Goal: Information Seeking & Learning: Check status

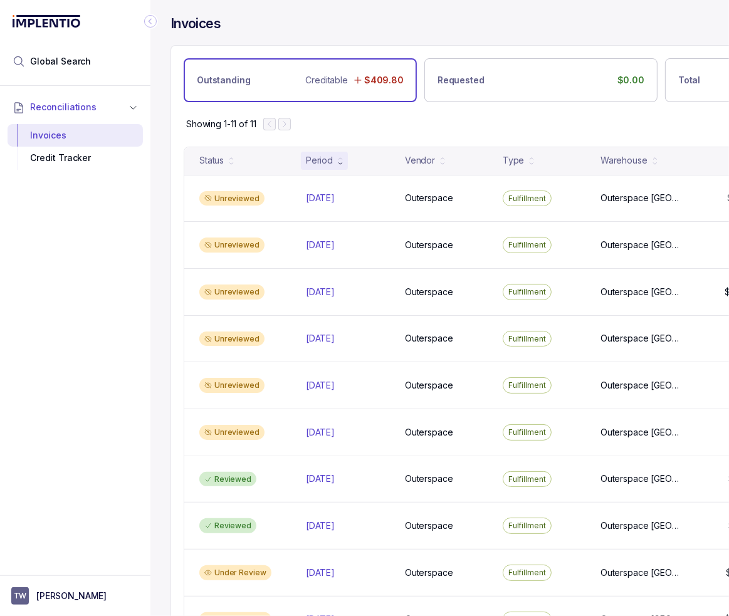
click at [63, 361] on div "Reconciliations Invoices Credit Tracker" at bounding box center [75, 327] width 150 height 482
click at [83, 58] on span "Global Search" at bounding box center [60, 61] width 61 height 13
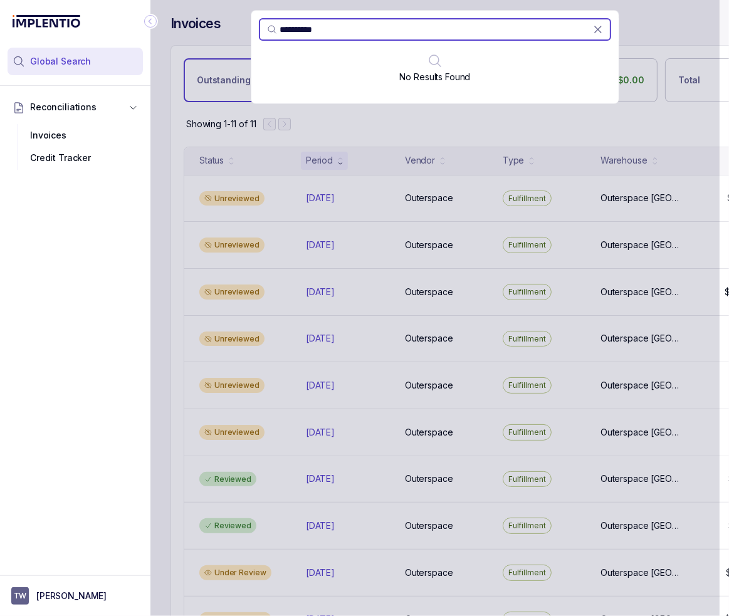
drag, startPoint x: 298, startPoint y: 32, endPoint x: 254, endPoint y: 32, distance: 44.5
click at [257, 32] on div "*********" at bounding box center [434, 29] width 367 height 23
type input "*****"
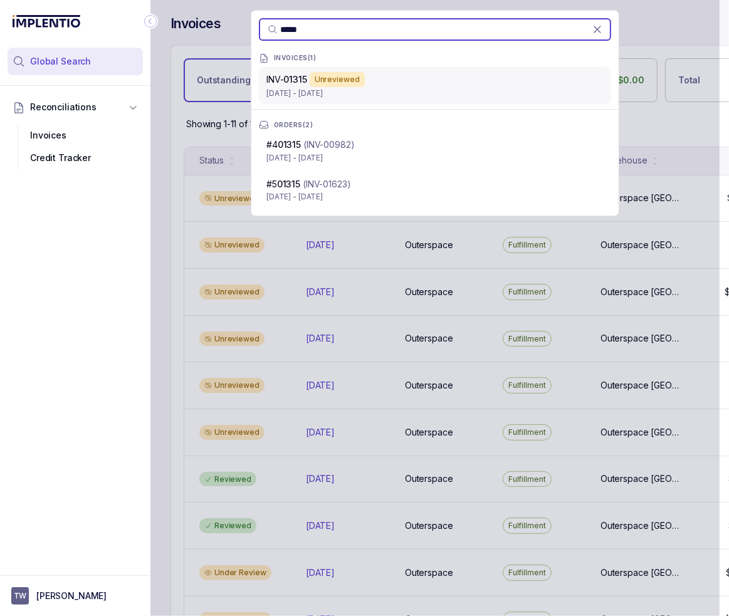
click at [330, 82] on div "Unreviewed" at bounding box center [337, 79] width 55 height 15
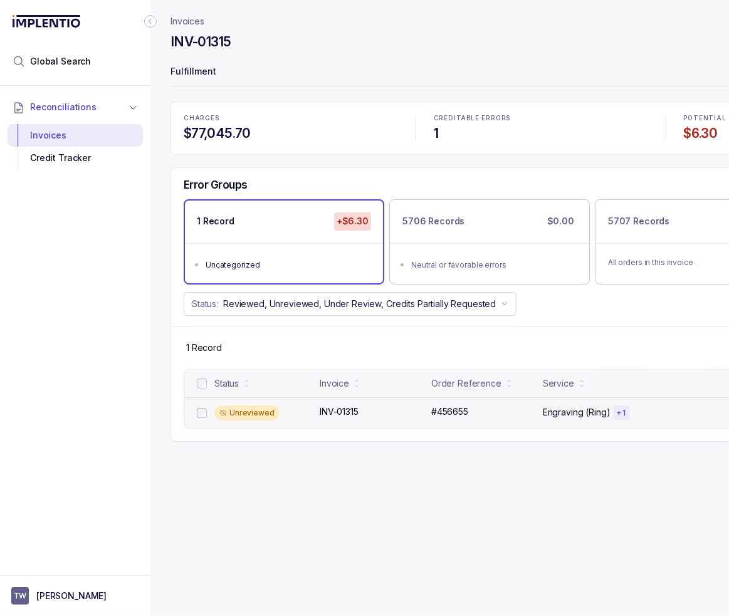
click at [310, 415] on div "Unreviewed" at bounding box center [263, 413] width 98 height 15
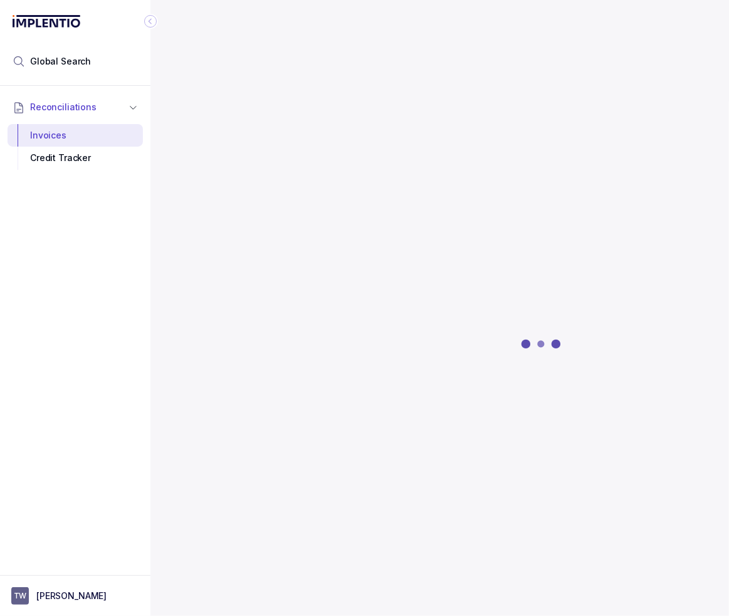
click at [149, 19] on icon "Collapse Icon" at bounding box center [150, 21] width 13 height 13
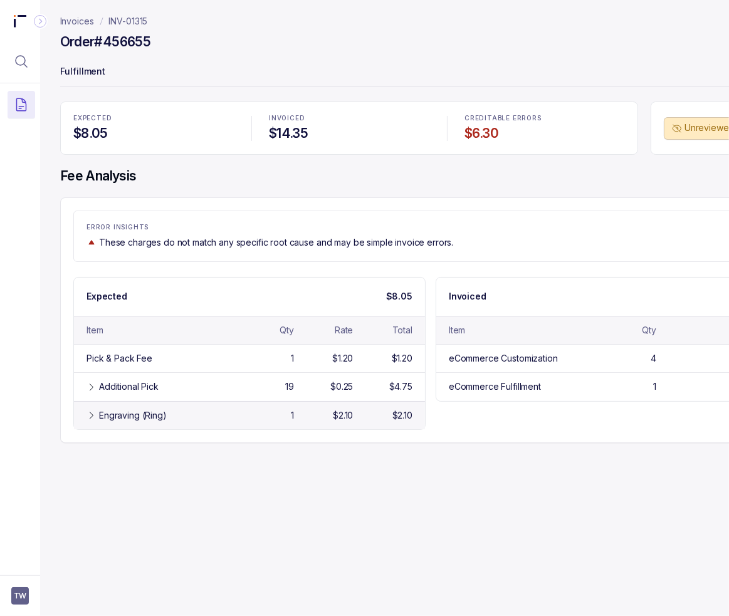
click at [120, 413] on div "Engraving (Ring)" at bounding box center [133, 415] width 68 height 13
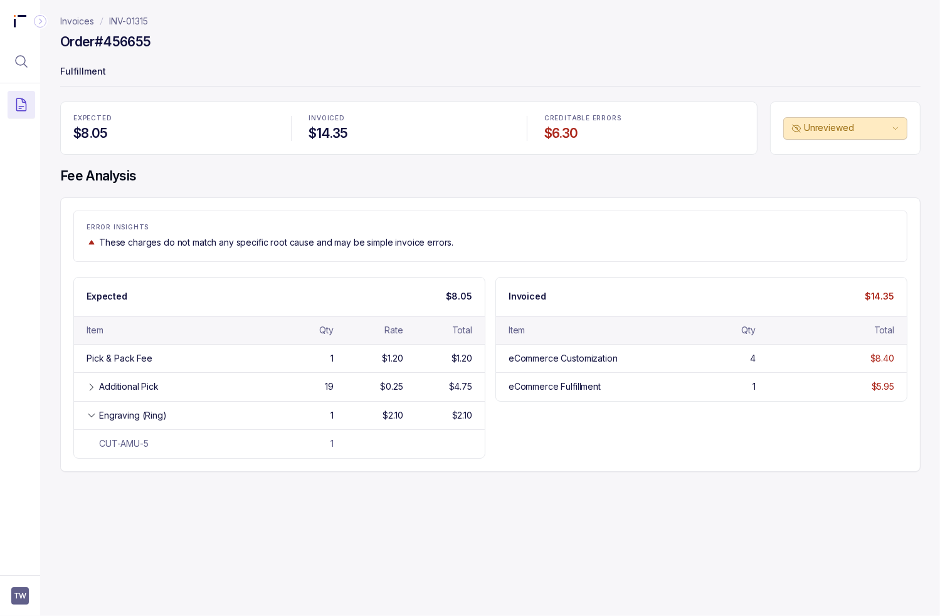
click at [330, 520] on div "Invoices INV-01315 Order #456655 Fulfillment EXPECTED $8.05 INVOICED $14.35 CRE…" at bounding box center [485, 308] width 890 height 616
click at [128, 389] on div "Additional Pick" at bounding box center [129, 387] width 60 height 13
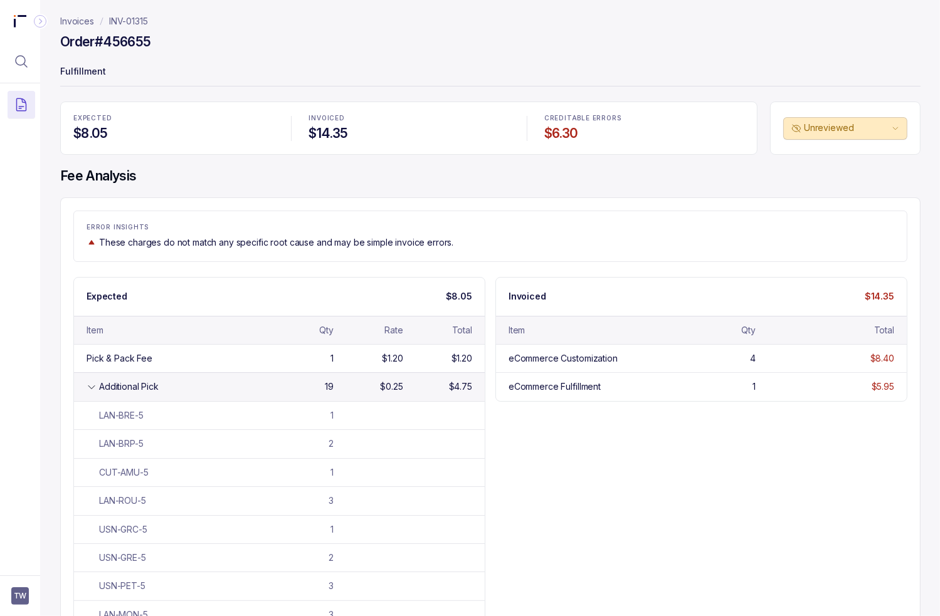
click at [218, 388] on div "Additional Pick" at bounding box center [182, 387] width 166 height 13
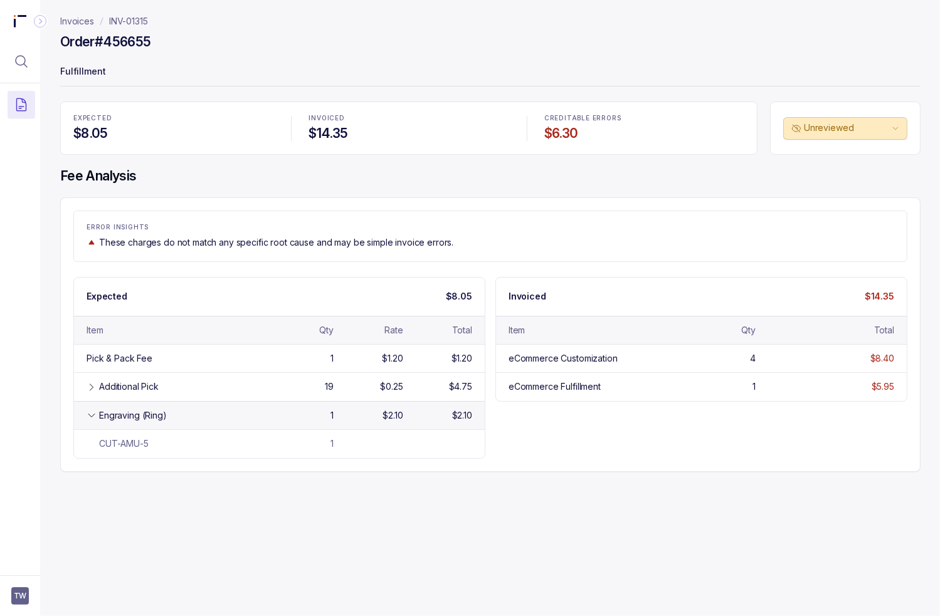
click at [205, 418] on div "Engraving (Ring)" at bounding box center [182, 415] width 166 height 13
click at [326, 497] on div "Invoices INV-01315 Order #456655 Fulfillment EXPECTED $8.05 INVOICED $14.35 CRE…" at bounding box center [485, 308] width 890 height 616
click at [131, 21] on p "INV-01315" at bounding box center [128, 21] width 39 height 13
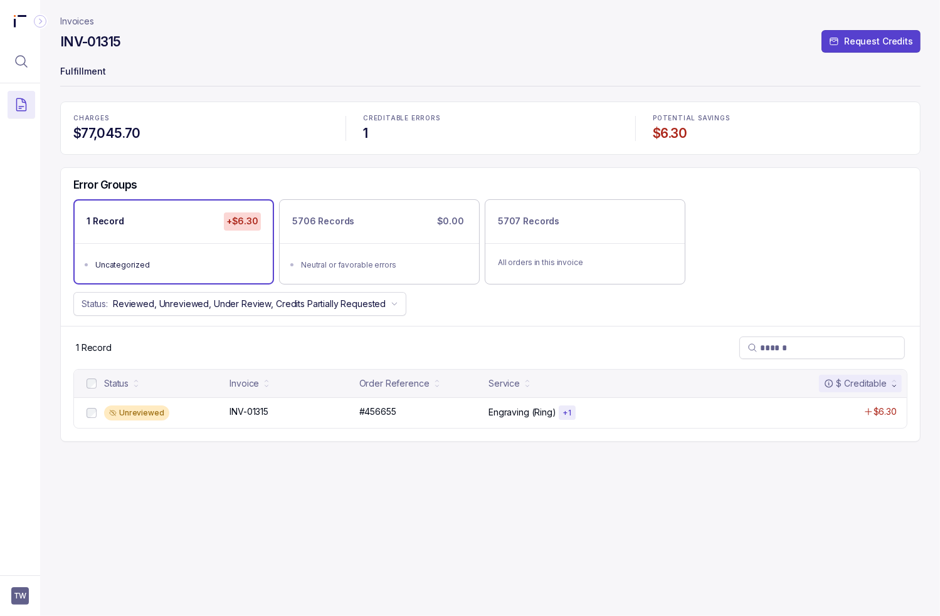
click at [84, 19] on p "Invoices" at bounding box center [77, 21] width 34 height 13
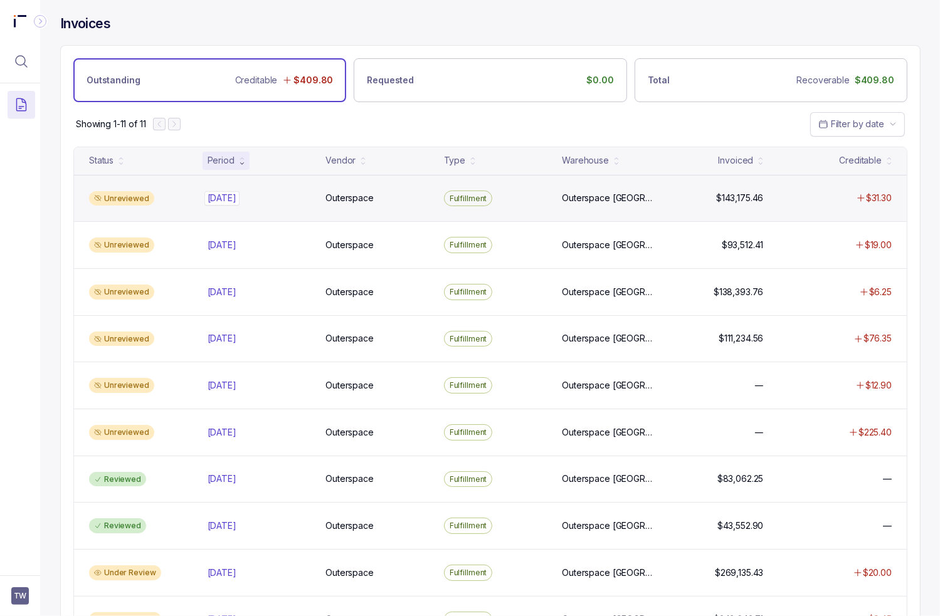
click at [231, 203] on p "[DATE]" at bounding box center [221, 198] width 35 height 14
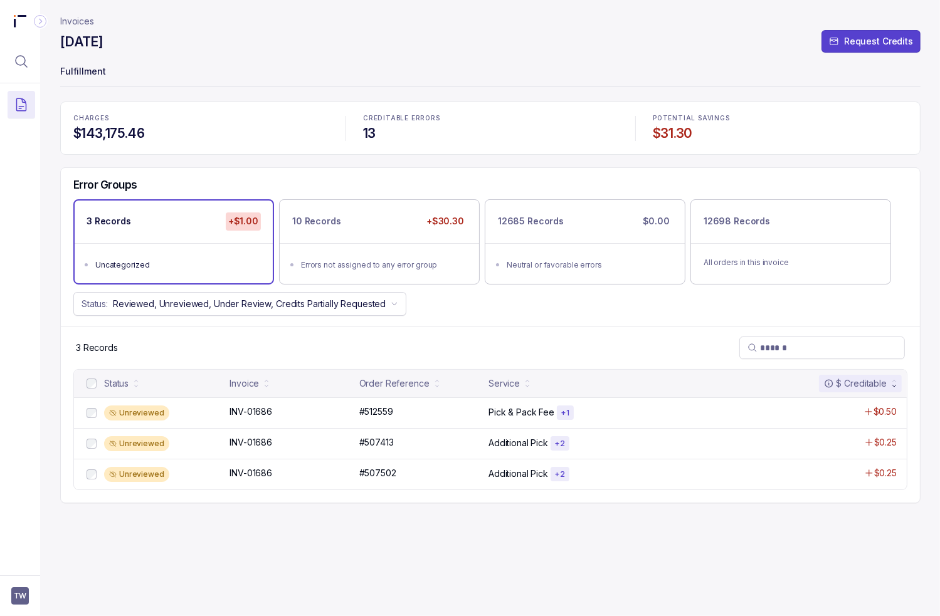
click at [519, 306] on div "Status: Reviewed, Unreviewed, Under Review, Credits Partially Requested" at bounding box center [490, 304] width 859 height 24
click at [444, 260] on div "Errors not assigned to any error group" at bounding box center [383, 265] width 164 height 13
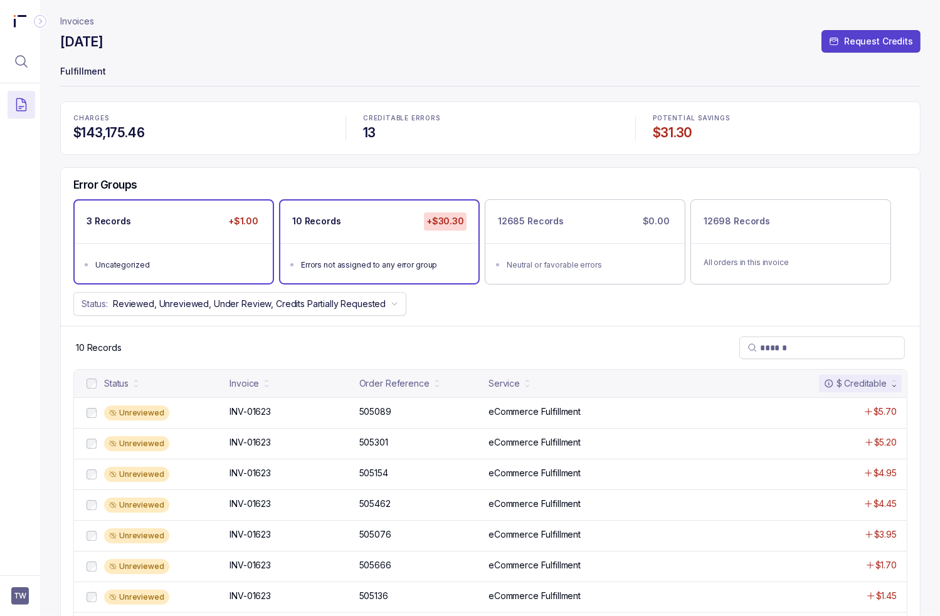
click at [147, 253] on ul "Uncategorized" at bounding box center [174, 263] width 198 height 40
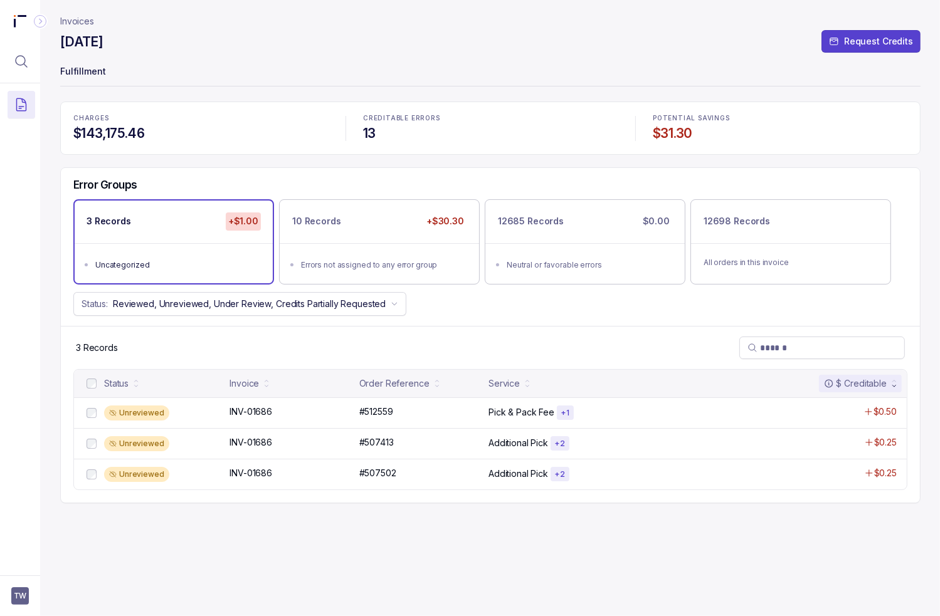
click at [456, 330] on div "3 Records" at bounding box center [490, 347] width 859 height 43
click at [321, 562] on div "Invoices [DATE] Request Credits Fulfillment CHARGES $143,175.46 CREDITABLE ERRO…" at bounding box center [490, 308] width 860 height 616
click at [78, 21] on p "Invoices" at bounding box center [77, 21] width 34 height 13
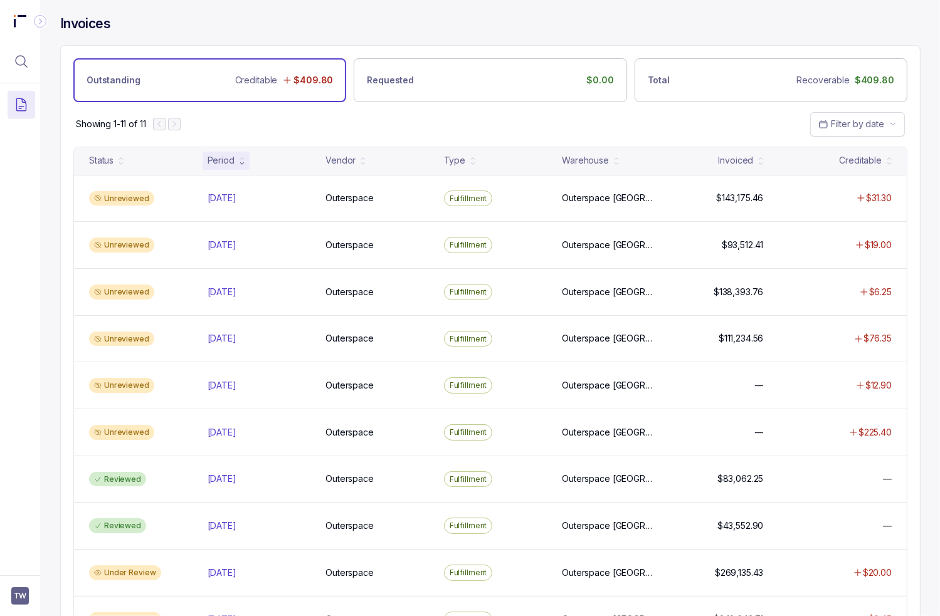
click at [219, 261] on div "Unreviewed [DATE] [DATE] Outerspace Outerspace Fulfillment [GEOGRAPHIC_DATA] [G…" at bounding box center [490, 244] width 833 height 47
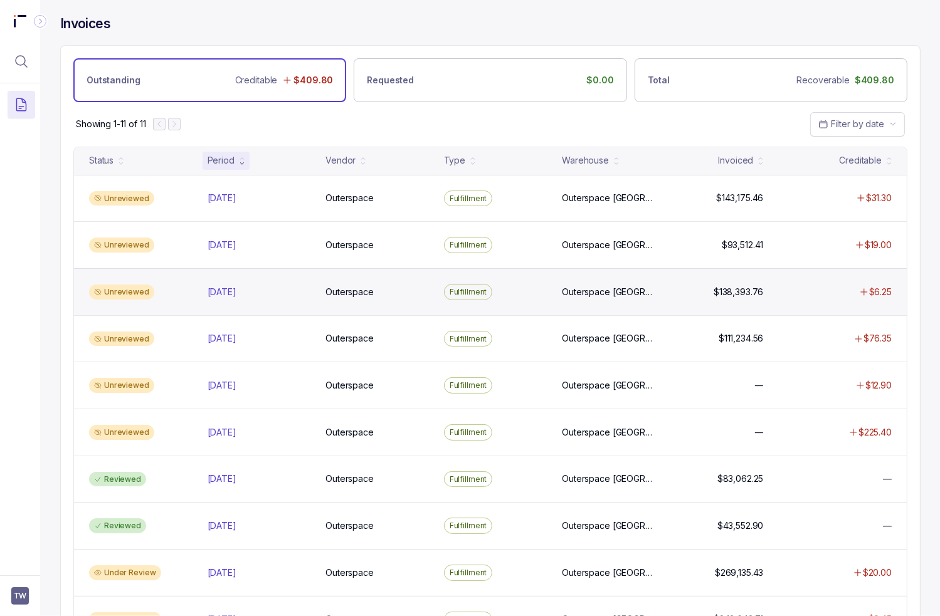
click at [186, 300] on div "Unreviewed [DATE] [DATE] Outerspace Outerspace Fulfillment [GEOGRAPHIC_DATA] [G…" at bounding box center [490, 291] width 833 height 47
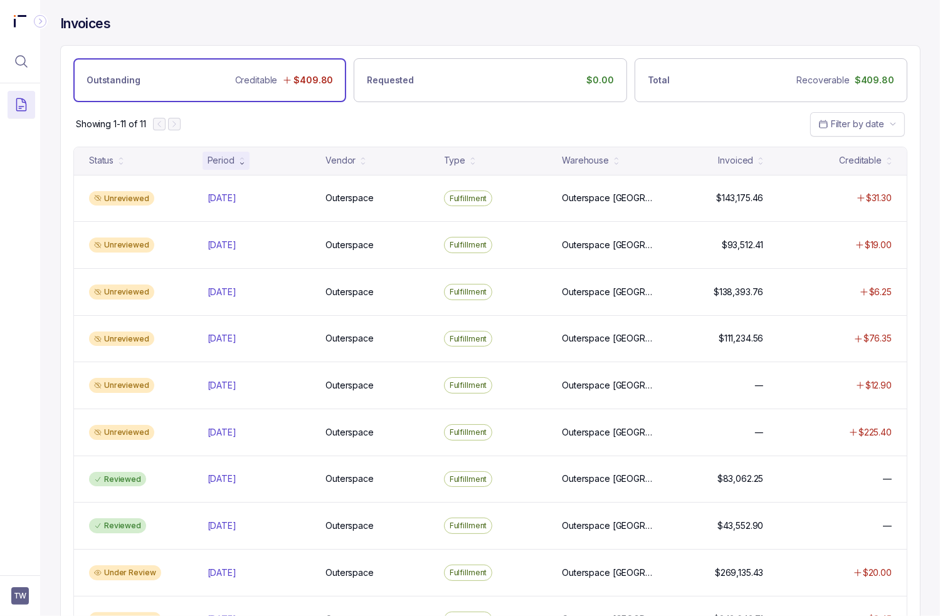
click at [203, 338] on div "[DATE] [DATE]" at bounding box center [259, 338] width 113 height 13
click at [213, 389] on p "[DATE]" at bounding box center [221, 386] width 35 height 14
click at [229, 436] on div "[DATE] [DATE]" at bounding box center [222, 432] width 29 height 13
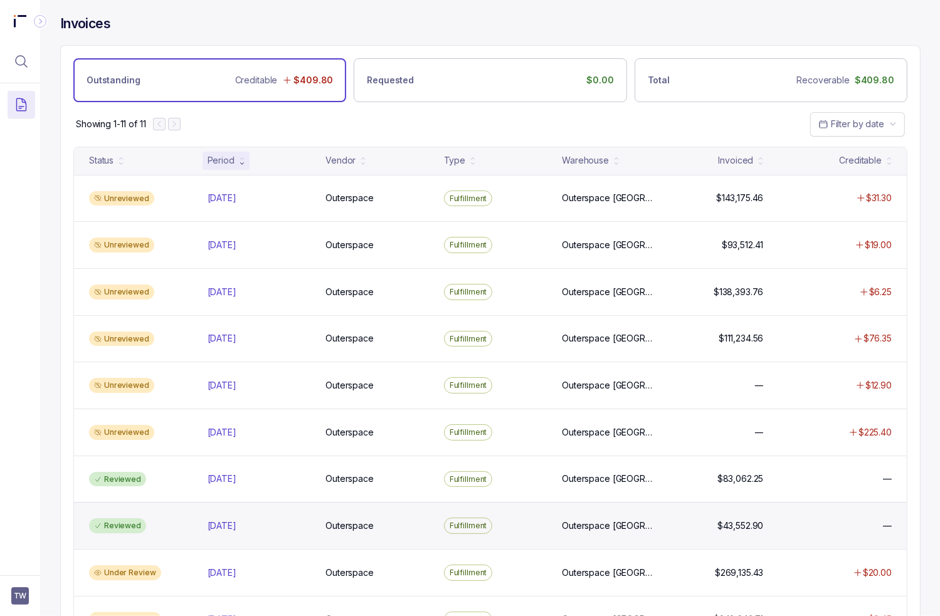
click at [193, 519] on div "Reviewed" at bounding box center [140, 526] width 113 height 15
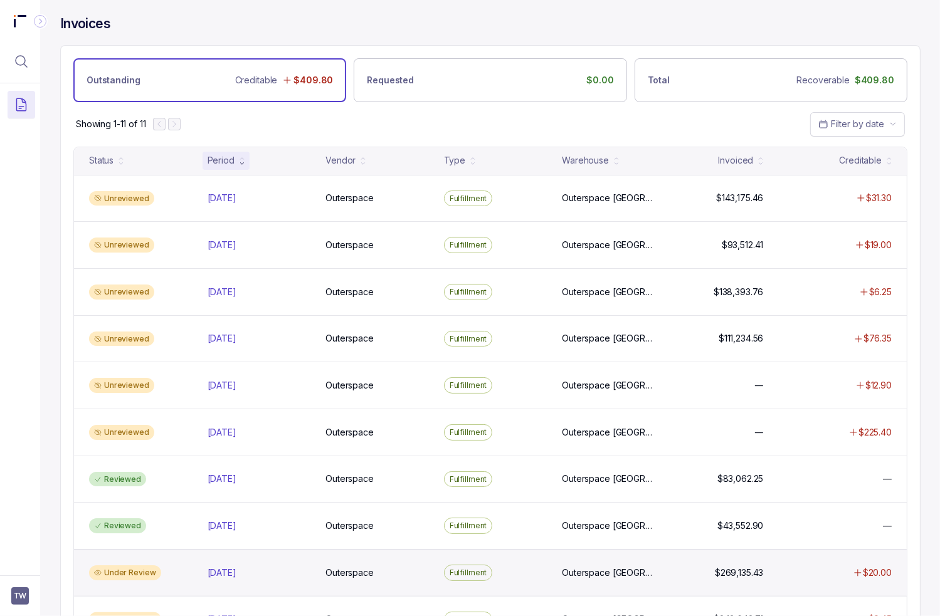
click at [191, 567] on div "Under Review" at bounding box center [140, 573] width 113 height 15
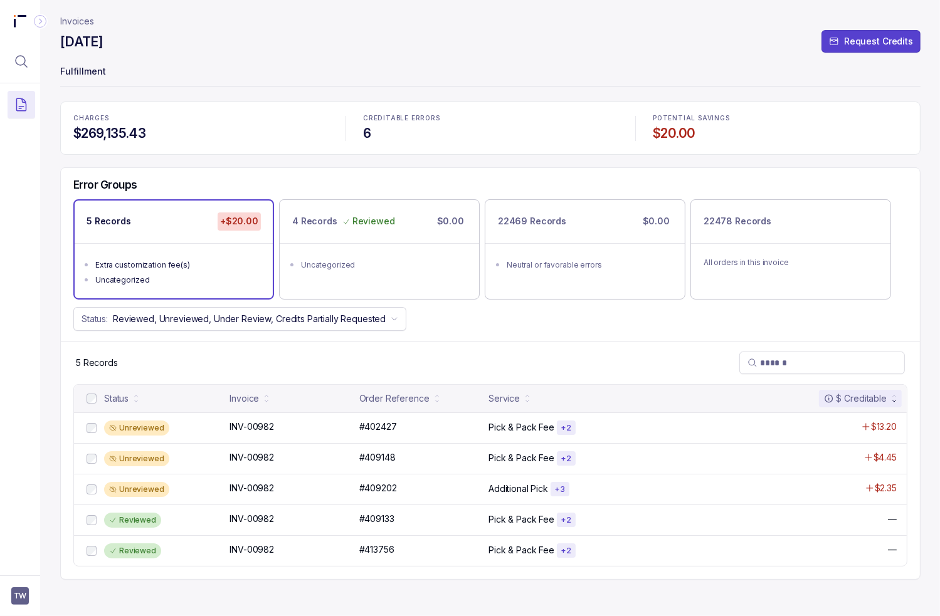
click at [480, 119] on p "CREDITABLE ERRORS" at bounding box center [490, 119] width 255 height 8
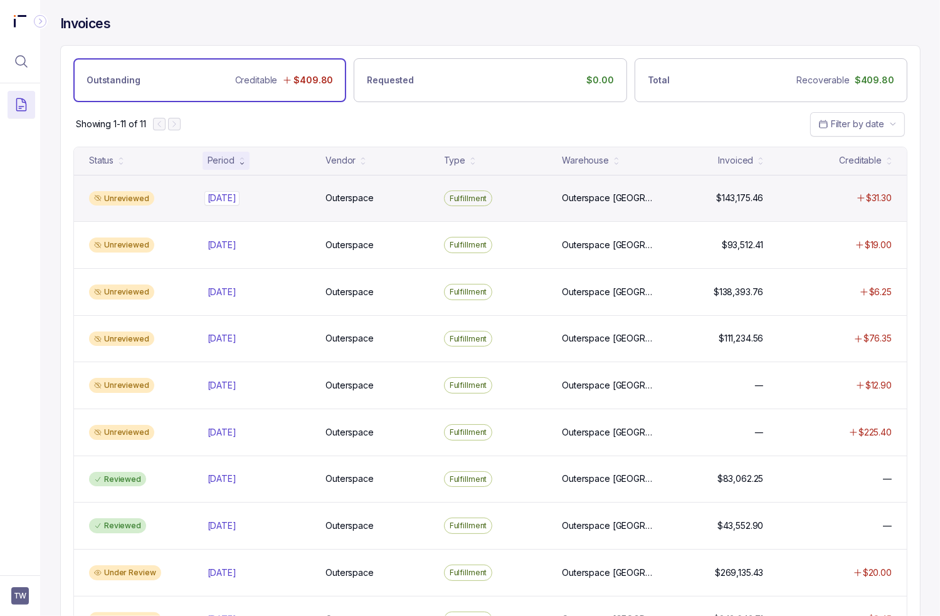
click at [236, 194] on div "[DATE] [DATE]" at bounding box center [222, 198] width 29 height 13
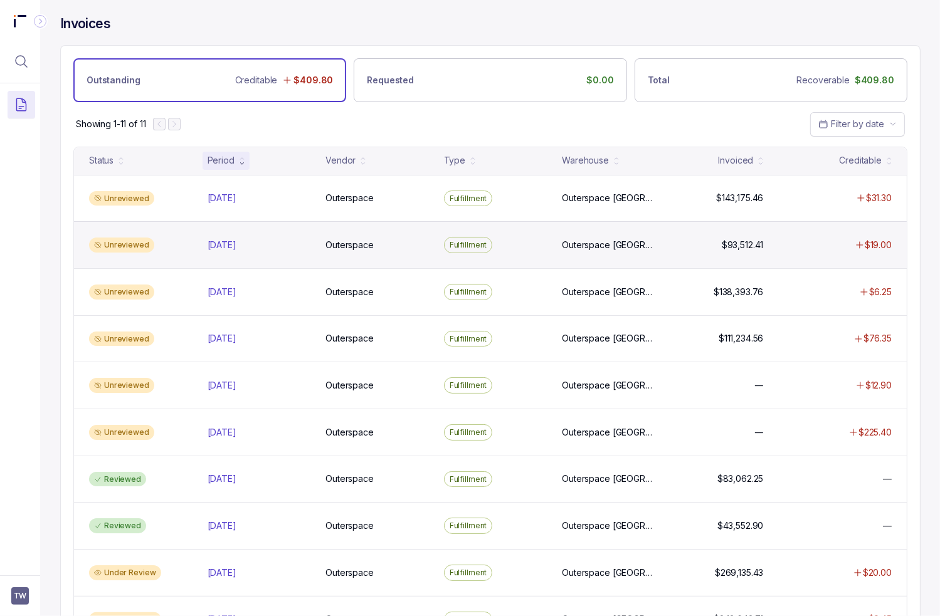
click at [261, 235] on div "Unreviewed [DATE] [DATE] Outerspace Outerspace Fulfillment [GEOGRAPHIC_DATA] [G…" at bounding box center [490, 244] width 833 height 47
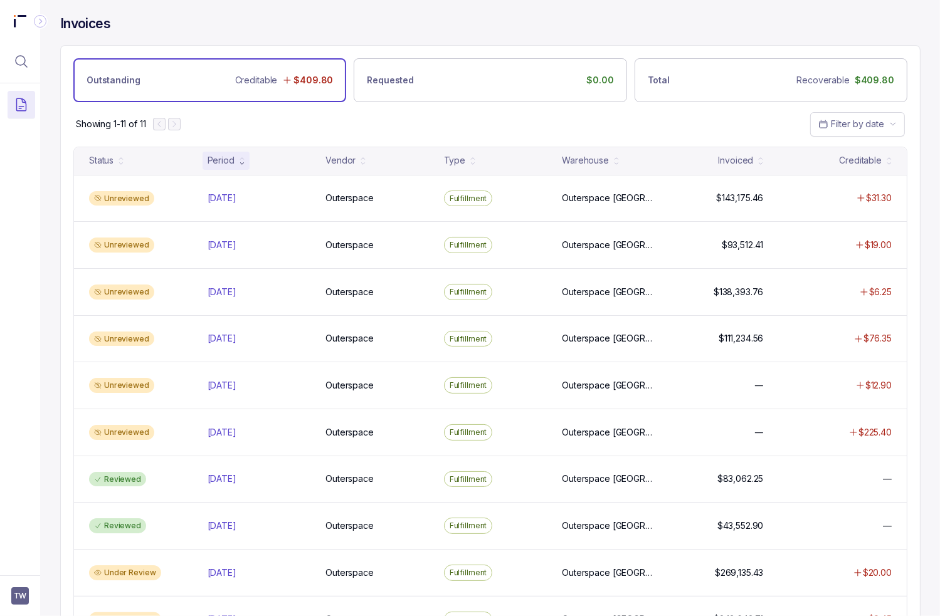
click at [266, 290] on div "[DATE] [DATE]" at bounding box center [259, 292] width 103 height 13
click at [267, 335] on div "[DATE] [DATE]" at bounding box center [259, 338] width 103 height 13
click at [277, 379] on div "[DATE] [DATE]" at bounding box center [259, 385] width 103 height 13
click at [278, 436] on div "[DATE] [DATE]" at bounding box center [259, 432] width 103 height 13
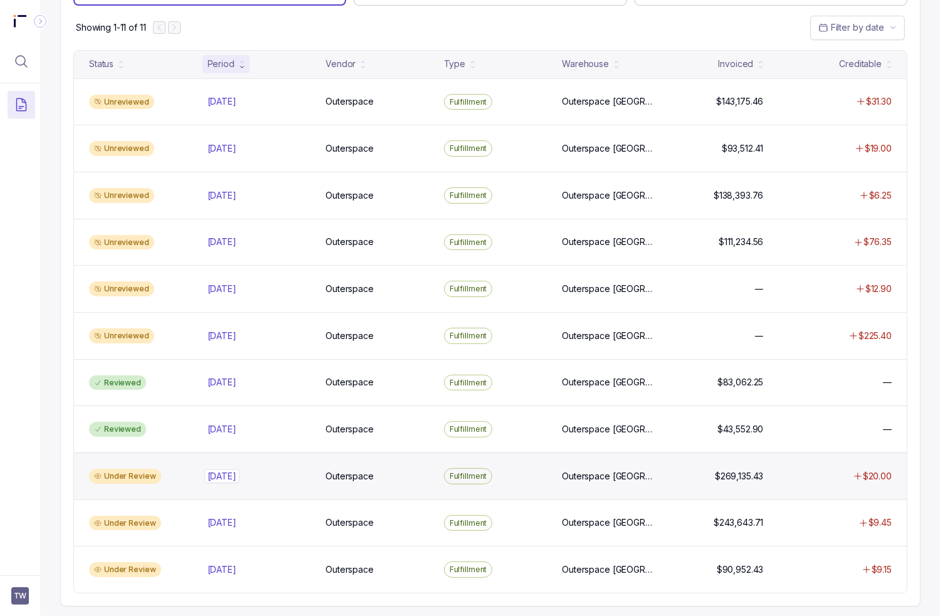
click at [278, 472] on div "[DATE] [DATE]" at bounding box center [259, 476] width 103 height 13
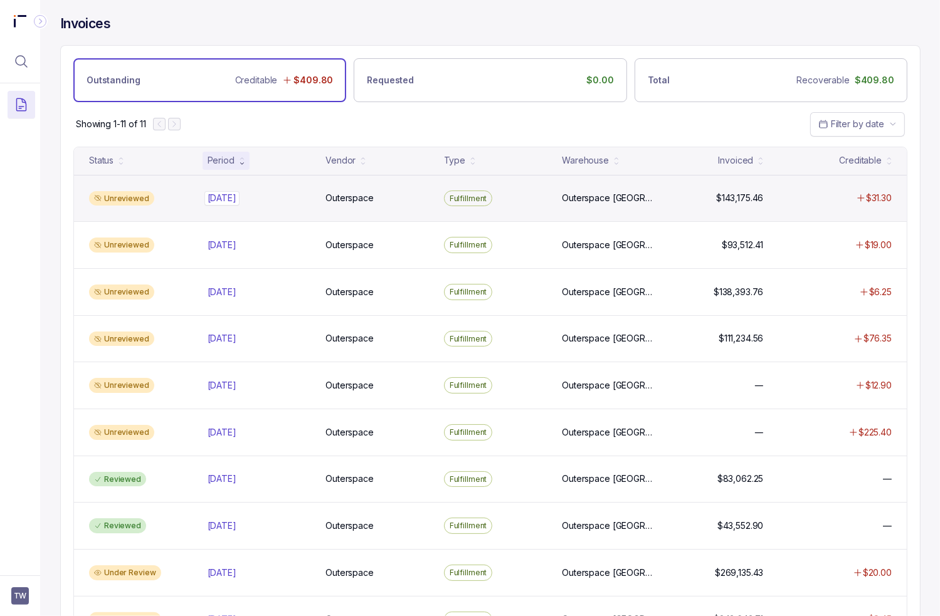
click at [304, 200] on div "[DATE] [DATE]" at bounding box center [259, 198] width 103 height 13
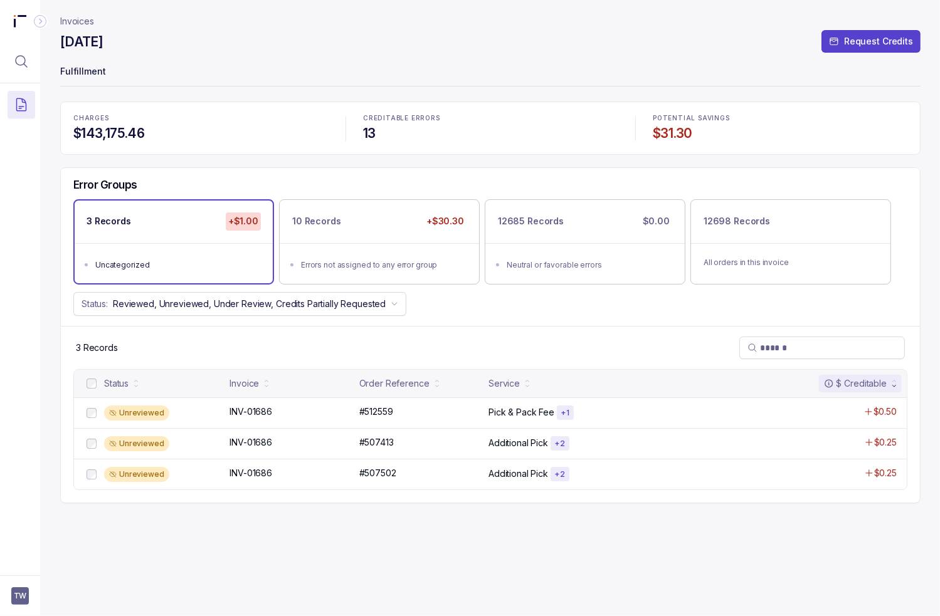
click at [303, 348] on div "3 Records" at bounding box center [490, 347] width 859 height 43
drag, startPoint x: 504, startPoint y: 97, endPoint x: 498, endPoint y: 112, distance: 15.5
click at [504, 97] on header "Invoices [DATE] Request Credits Fulfillment" at bounding box center [490, 51] width 860 height 102
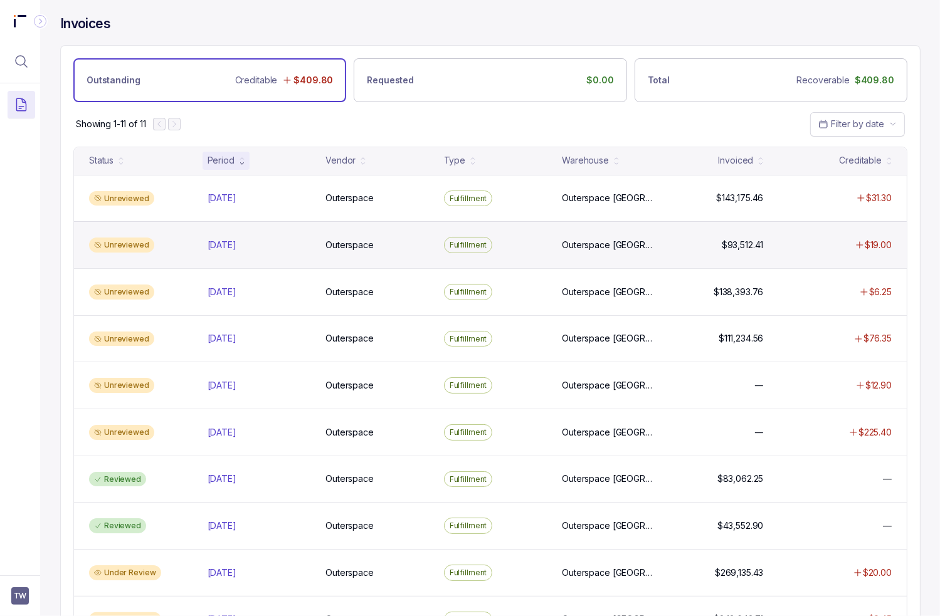
click at [260, 253] on div "Unreviewed [DATE] [DATE] Outerspace Outerspace Fulfillment [GEOGRAPHIC_DATA] [G…" at bounding box center [490, 244] width 833 height 47
click at [206, 260] on div "Unreviewed [DATE] [DATE] Outerspace Outerspace Fulfillment [GEOGRAPHIC_DATA] [G…" at bounding box center [490, 244] width 833 height 47
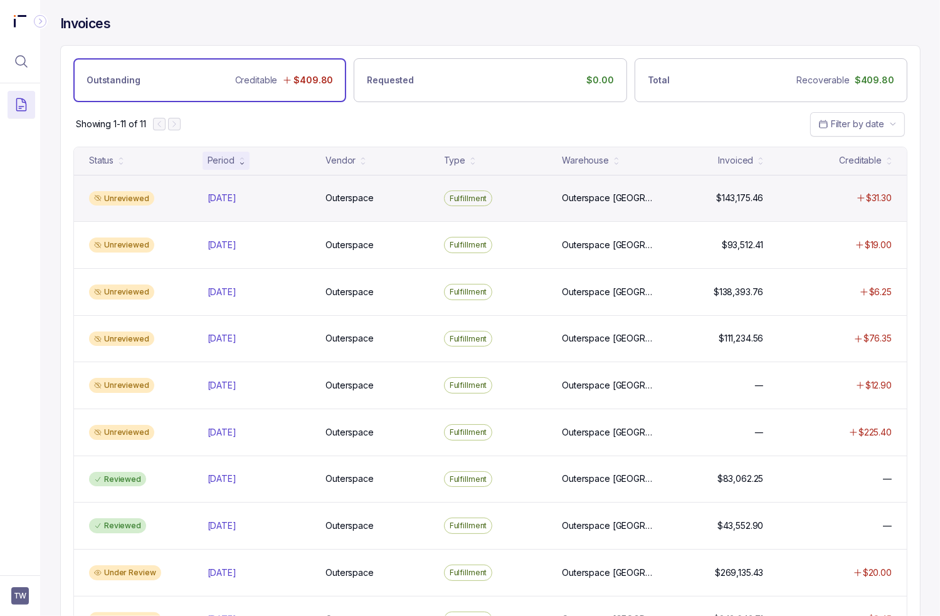
click at [166, 211] on div "Unreviewed [DATE] [DATE] Outerspace Outerspace Fulfillment [GEOGRAPHIC_DATA] [G…" at bounding box center [490, 198] width 833 height 47
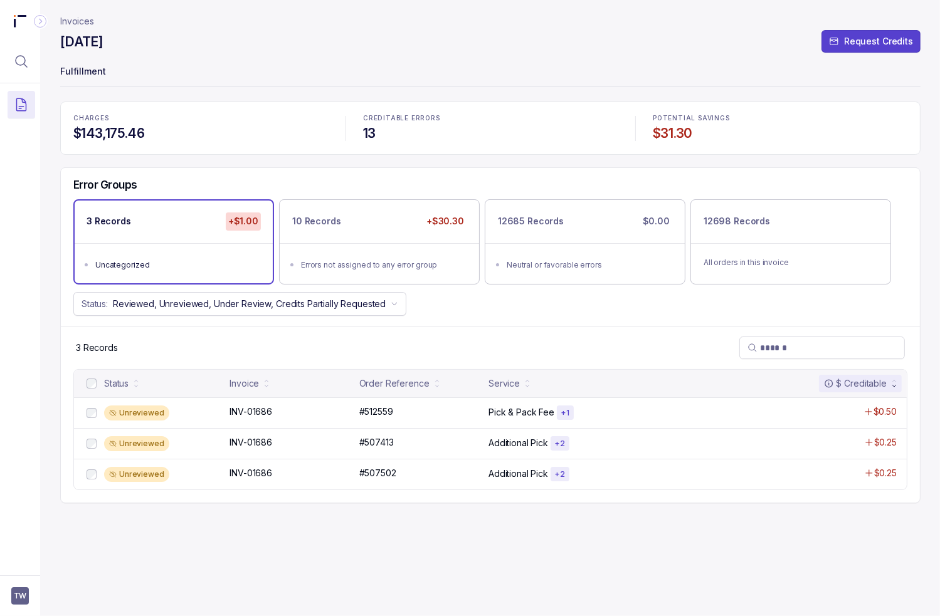
click at [203, 31] on header "Invoices [DATE] Request Credits Fulfillment" at bounding box center [490, 51] width 860 height 102
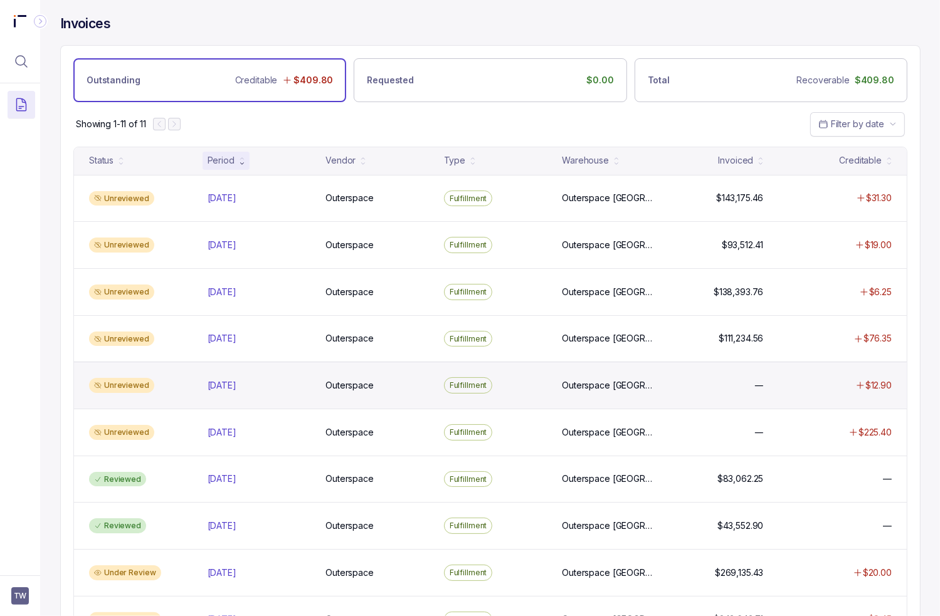
click at [120, 371] on div "Unreviewed [DATE] [DATE] Outerspace Outerspace Fulfillment [GEOGRAPHIC_DATA] [G…" at bounding box center [490, 385] width 833 height 47
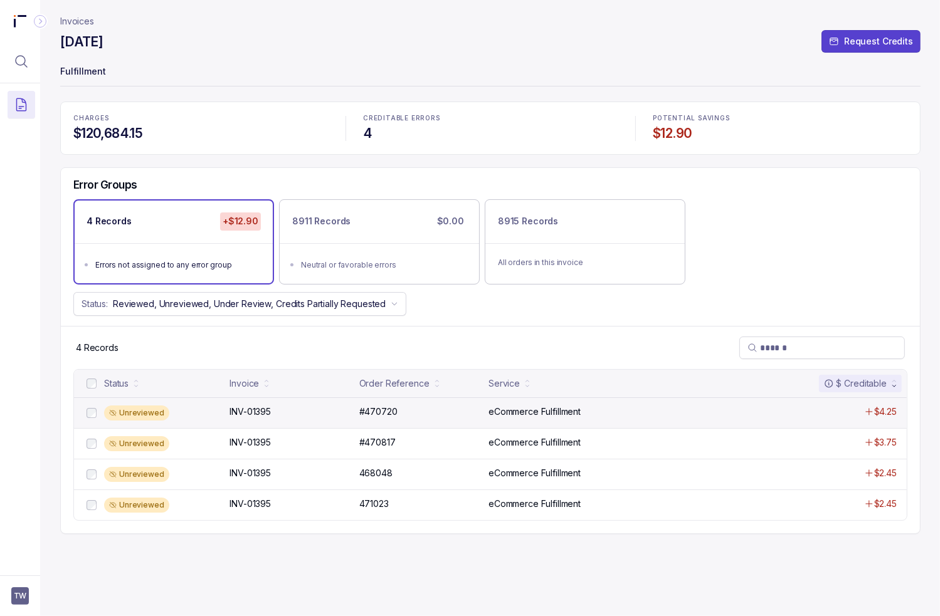
click at [211, 414] on div "Unreviewed" at bounding box center [163, 413] width 118 height 15
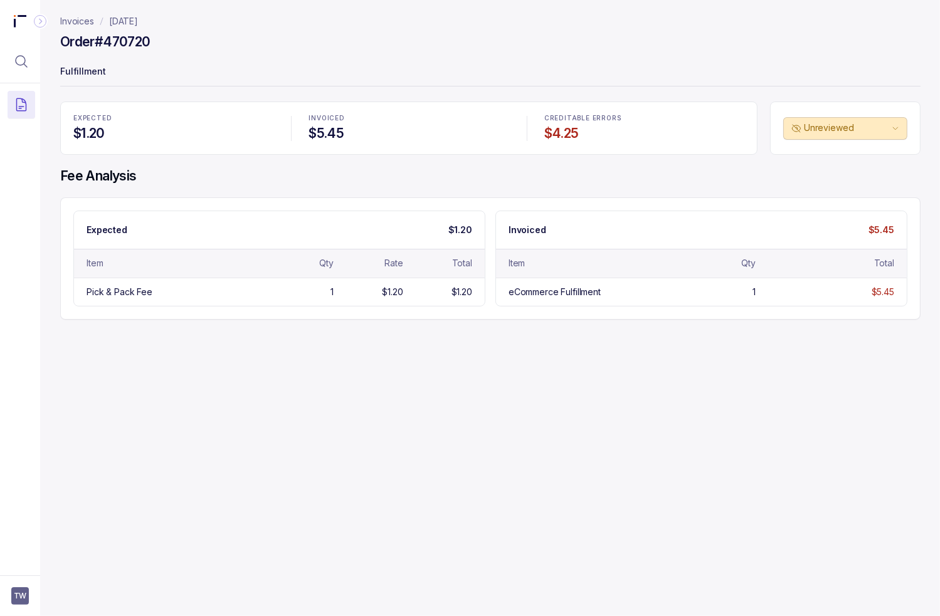
click at [370, 407] on div "Invoices [DATE] Order #470720 Fulfillment EXPECTED $1.20 INVOICED $5.45 CREDITA…" at bounding box center [485, 308] width 890 height 616
click at [293, 356] on div "Invoices [DATE] Order #470720 Fulfillment EXPECTED $1.20 INVOICED $5.45 CREDITA…" at bounding box center [485, 308] width 890 height 616
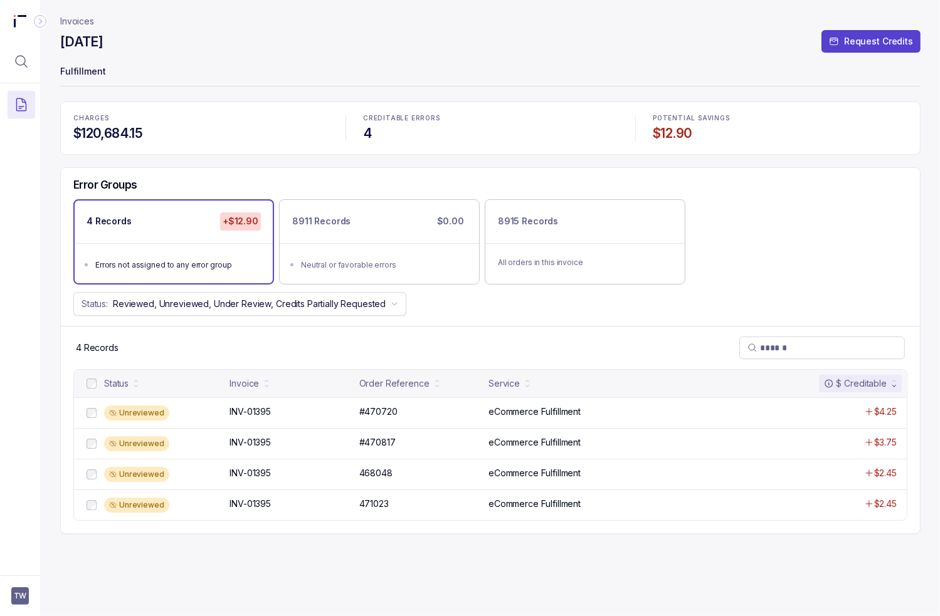
drag, startPoint x: 318, startPoint y: 543, endPoint x: 31, endPoint y: 403, distance: 319.4
click at [317, 543] on div "Invoices [DATE] Request Credits Fulfillment CHARGES $120,684.15 CREDITABLE ERRO…" at bounding box center [490, 308] width 860 height 616
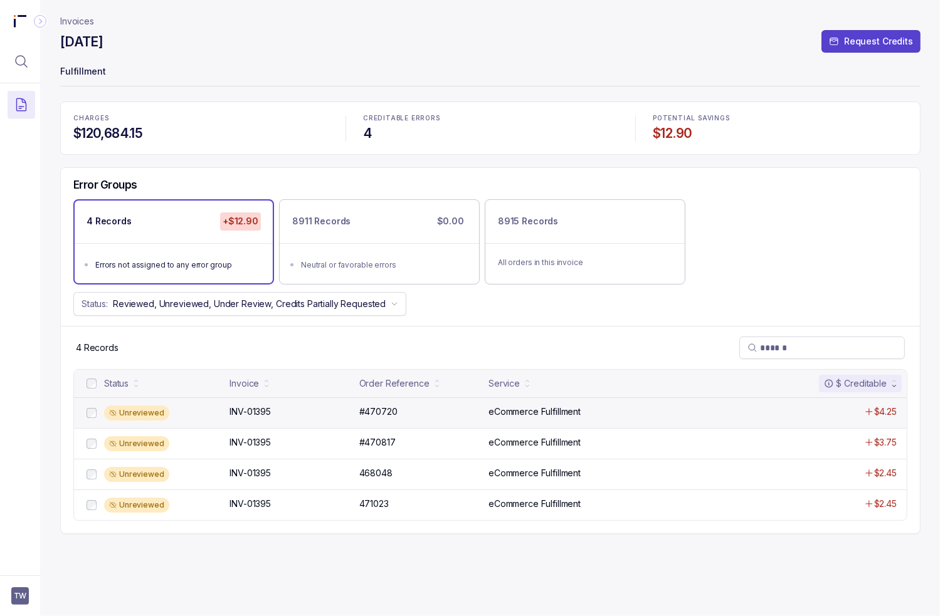
click at [170, 418] on div "Unreviewed" at bounding box center [163, 413] width 118 height 15
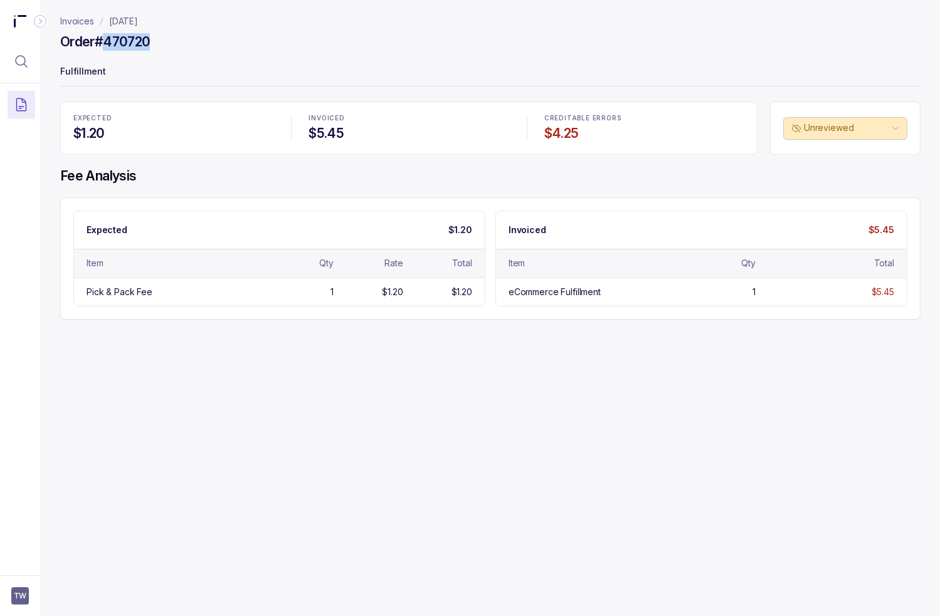
drag, startPoint x: 176, startPoint y: 40, endPoint x: 102, endPoint y: 45, distance: 73.6
click at [101, 47] on div "Order #470720" at bounding box center [490, 44] width 860 height 23
click at [247, 40] on div "Order #470720" at bounding box center [490, 44] width 860 height 23
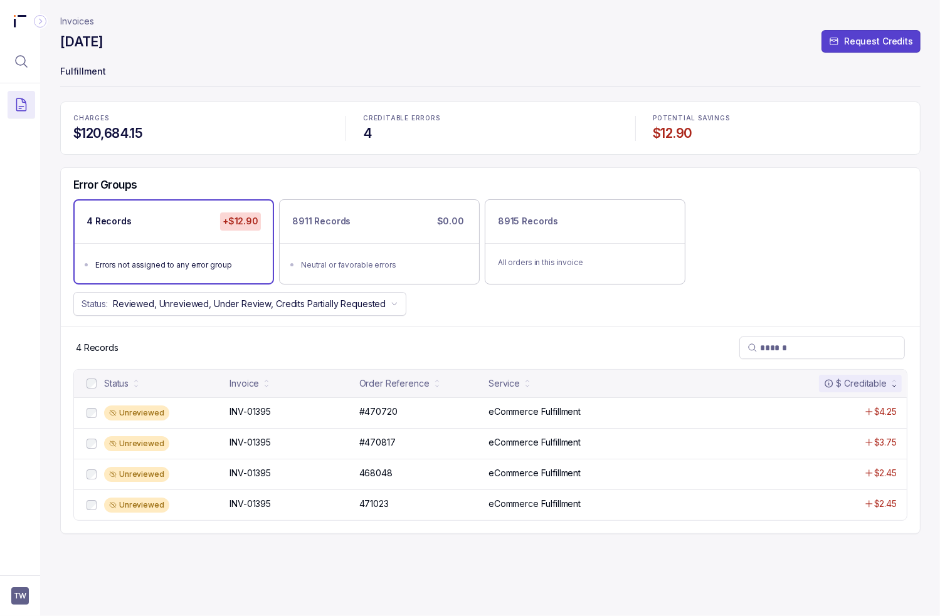
drag, startPoint x: 515, startPoint y: 290, endPoint x: 115, endPoint y: 238, distance: 403.4
click at [501, 290] on div "Error Groups 4 Records +$12.90 Errors not assigned to any error group 8911 Reco…" at bounding box center [490, 247] width 859 height 158
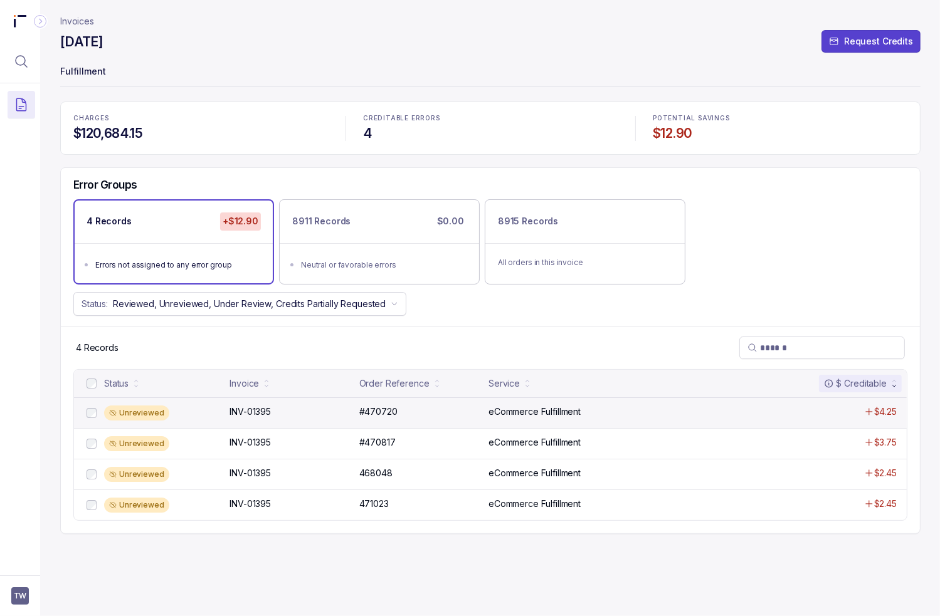
click at [260, 403] on div "Unreviewed INV-01395 INV-01395 #470720 #470720 eCommerce Fulfillment $4.25" at bounding box center [490, 413] width 833 height 31
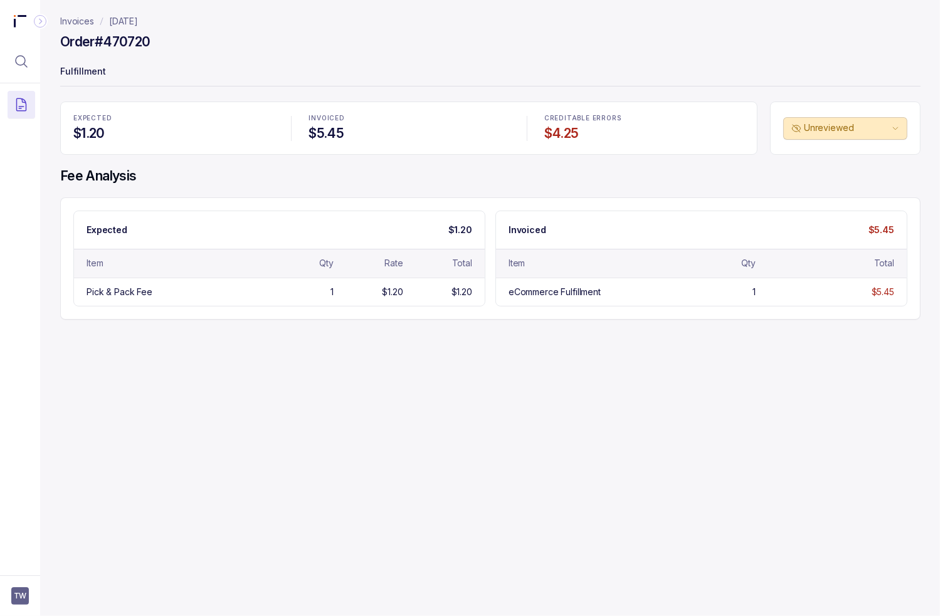
click at [122, 44] on h4 "Order #470720" at bounding box center [105, 42] width 90 height 18
copy h4 "470720"
click at [301, 369] on div "Invoices [DATE] Order #470720 Fulfillment EXPECTED $1.20 INVOICED $5.45 CREDITA…" at bounding box center [485, 308] width 890 height 616
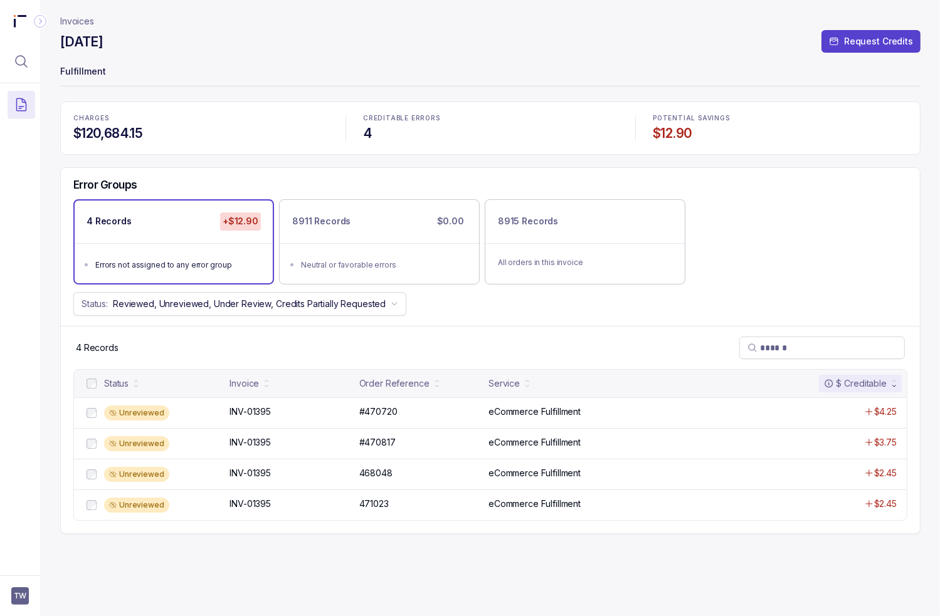
click at [155, 164] on div "CHARGES $120,684.15 CREDITABLE ERRORS 4 POTENTIAL SAVINGS $12.90 Error Groups 4…" at bounding box center [490, 318] width 860 height 433
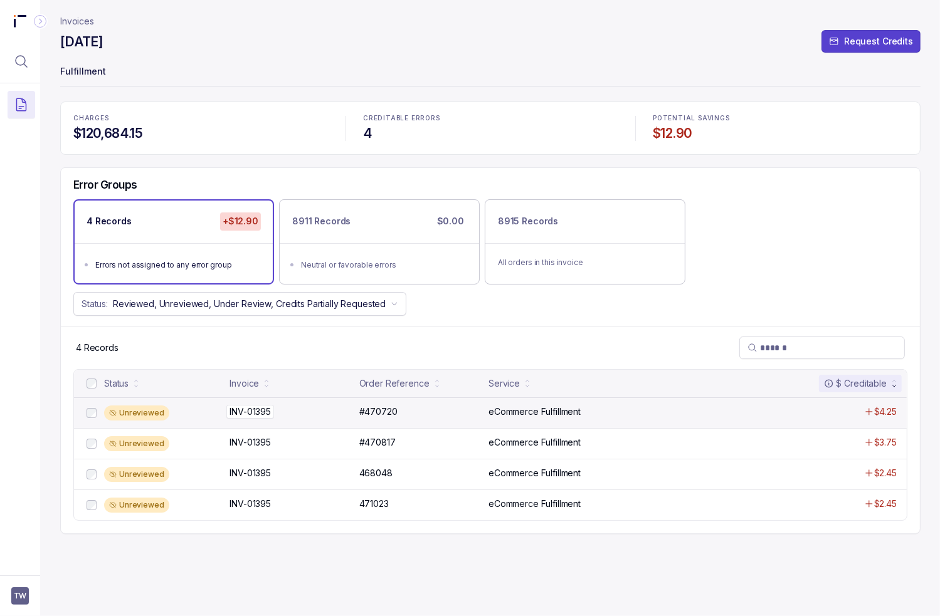
click at [242, 414] on p "INV-01395" at bounding box center [250, 412] width 48 height 14
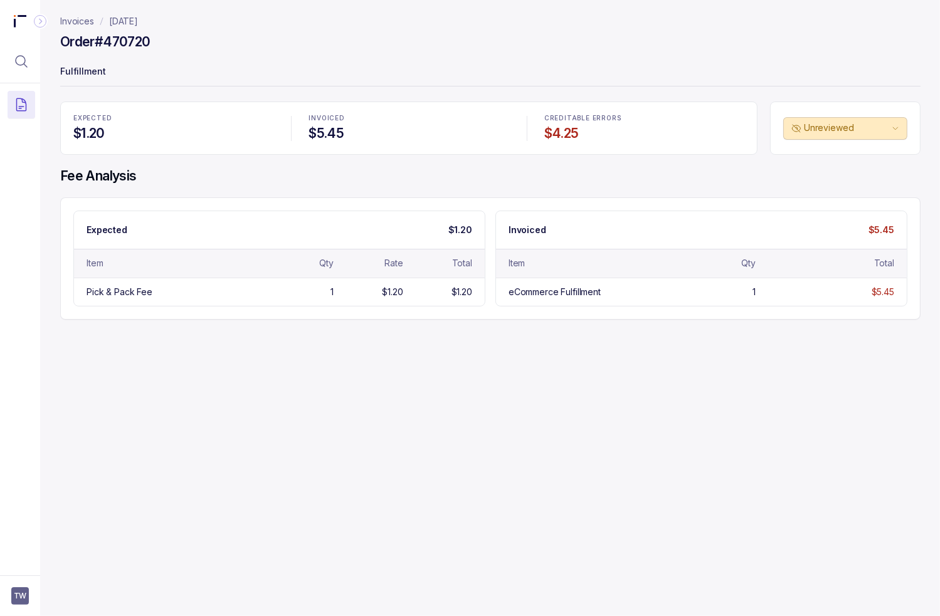
click at [386, 369] on div "Invoices [DATE] Order #470720 Fulfillment EXPECTED $1.20 INVOICED $5.45 CREDITA…" at bounding box center [485, 308] width 890 height 616
click at [261, 404] on div "Invoices [DATE] Order #470720 Fulfillment EXPECTED $1.20 INVOICED $5.45 CREDITA…" at bounding box center [485, 308] width 890 height 616
click at [272, 395] on div "Invoices [DATE] Order #470720 Fulfillment EXPECTED $1.20 INVOICED $5.45 CREDITA…" at bounding box center [485, 308] width 890 height 616
click at [356, 406] on div "Invoices [DATE] Order #470720 Fulfillment EXPECTED $1.20 INVOICED $5.45 CREDITA…" at bounding box center [485, 308] width 890 height 616
click at [268, 471] on div "Invoices [DATE] Order #470720 Fulfillment EXPECTED $1.20 INVOICED $5.45 CREDITA…" at bounding box center [485, 308] width 890 height 616
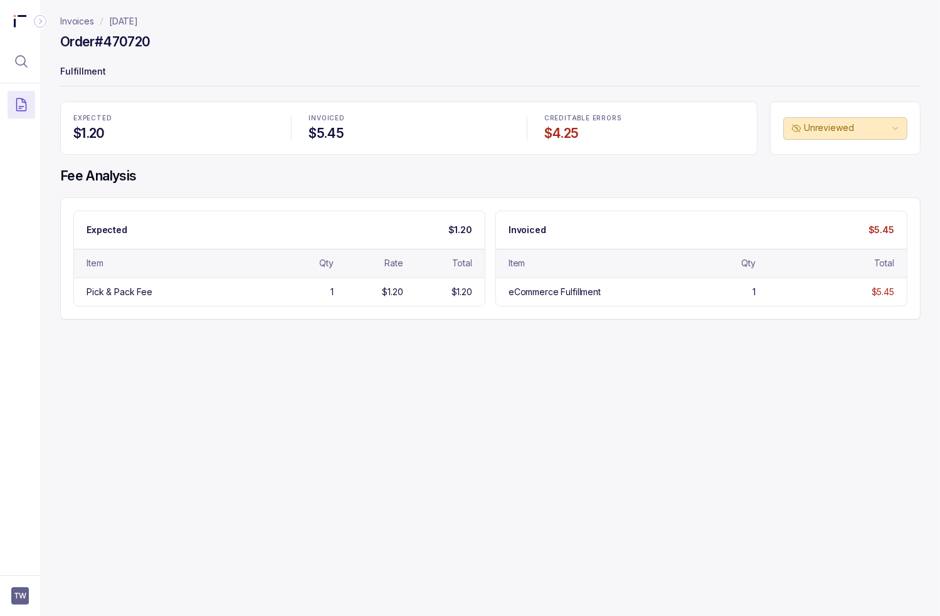
click at [409, 318] on div "Expected $1.20 Item Qty Rate Total Pick & Pack Fee 1 $1.20 $1.20 Invoiced $5.45…" at bounding box center [490, 259] width 860 height 122
click at [413, 323] on div "Invoices [DATE] Order #470720 Fulfillment EXPECTED $1.20 INVOICED $5.45 CREDITA…" at bounding box center [485, 308] width 890 height 616
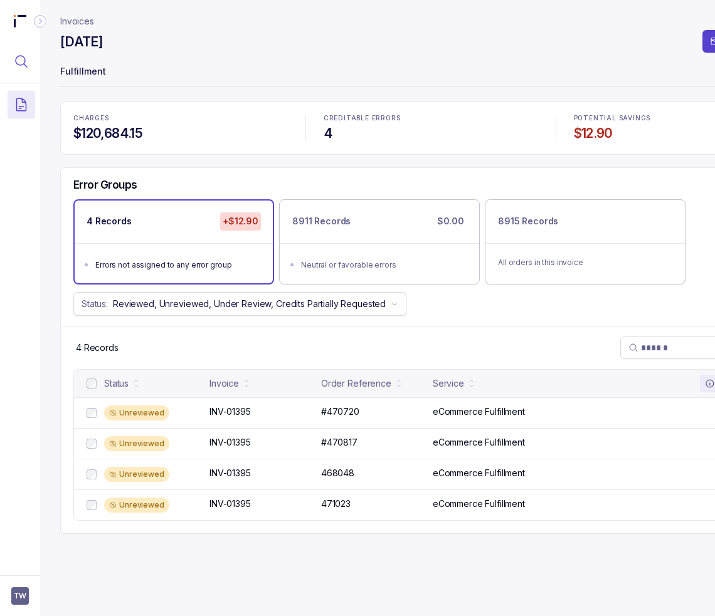
click at [28, 65] on icon "Menu Icon Button MagnifyingGlassIcon" at bounding box center [21, 61] width 15 height 15
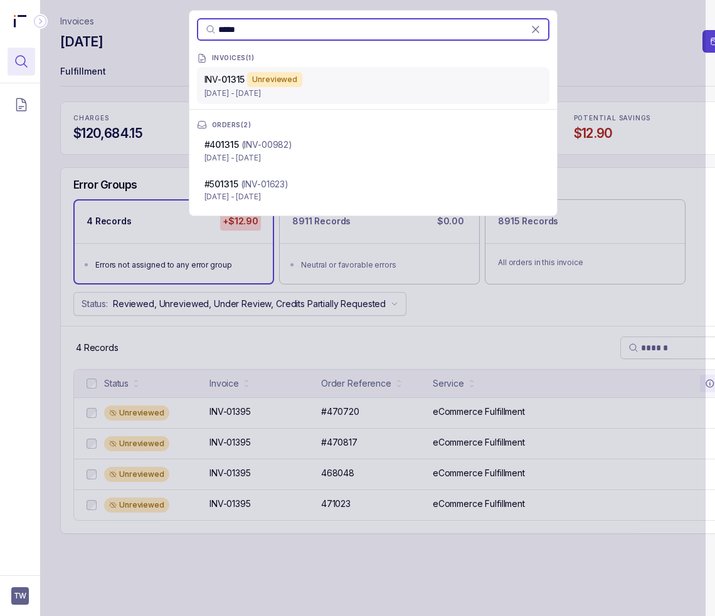
type input "*****"
click at [255, 84] on div "Unreviewed" at bounding box center [274, 79] width 55 height 15
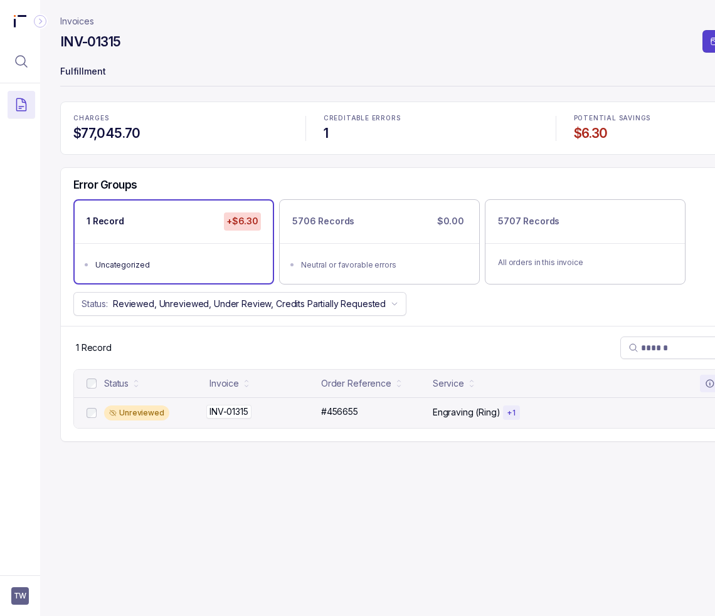
click at [256, 415] on div "INV-01315 INV-01315" at bounding box center [261, 412] width 104 height 13
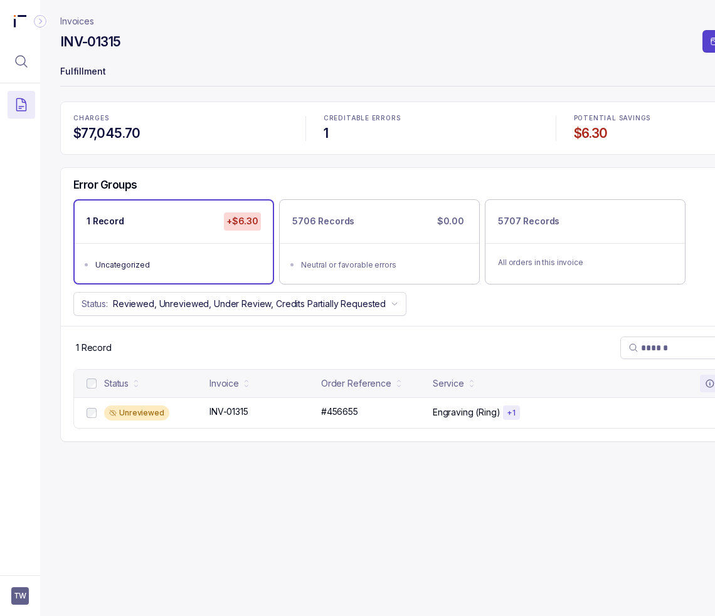
click at [221, 530] on div "Invoices INV-01315 Request Credits Fulfillment CHARGES $77,045.70 CREDITABLE ER…" at bounding box center [430, 308] width 741 height 616
click at [238, 519] on div "Invoices INV-01315 Request Credits Fulfillment CHARGES $77,045.70 CREDITABLE ER…" at bounding box center [430, 308] width 741 height 616
click at [150, 471] on div "Invoices INV-01315 Request Credits Fulfillment CHARGES $77,045.70 CREDITABLE ER…" at bounding box center [430, 308] width 741 height 616
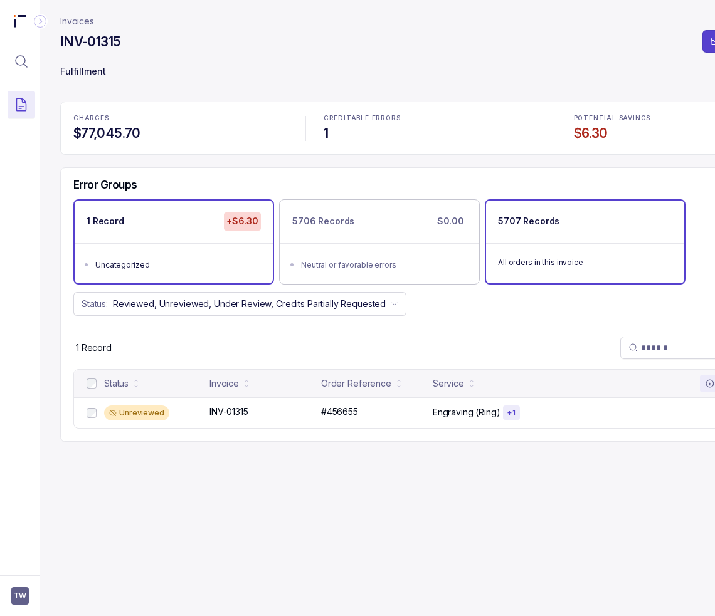
click at [524, 233] on div "5707 Records" at bounding box center [585, 222] width 198 height 42
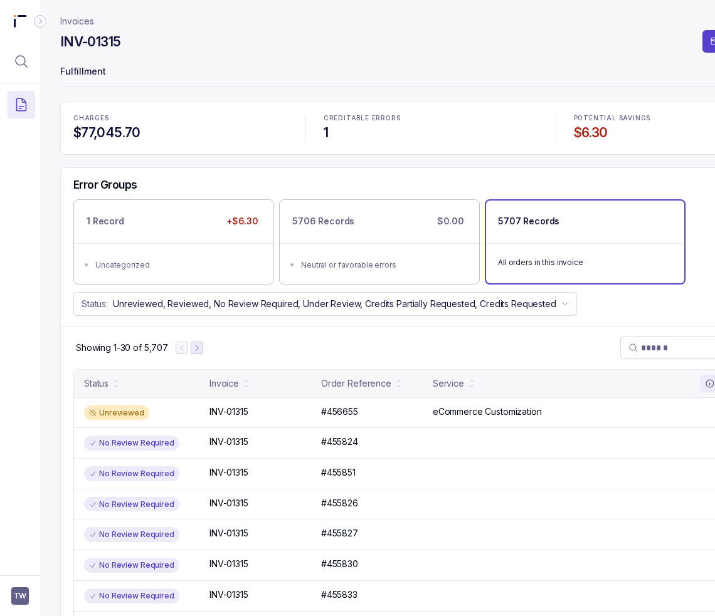
click at [198, 346] on icon "Next Page" at bounding box center [197, 348] width 9 height 9
click at [183, 346] on icon "Previous Page" at bounding box center [187, 348] width 9 height 9
click at [196, 65] on p "Fulfillment" at bounding box center [430, 72] width 741 height 25
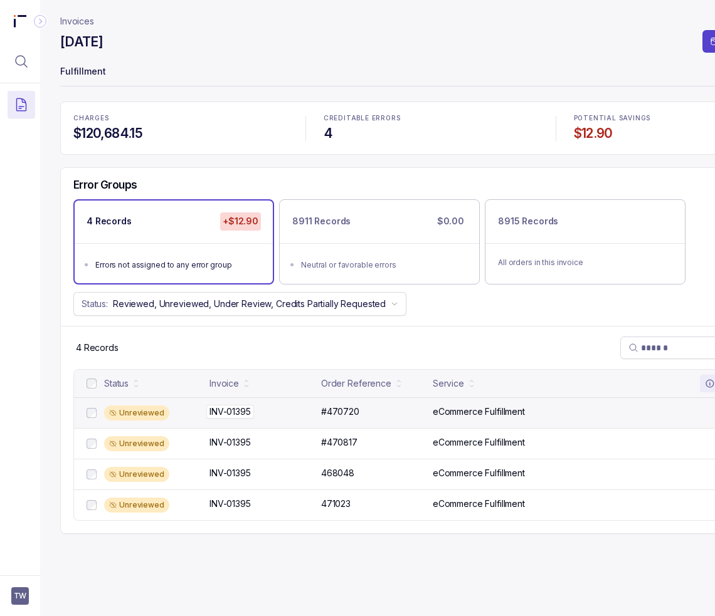
click at [285, 408] on div "INV-01395 INV-01395" at bounding box center [261, 412] width 104 height 13
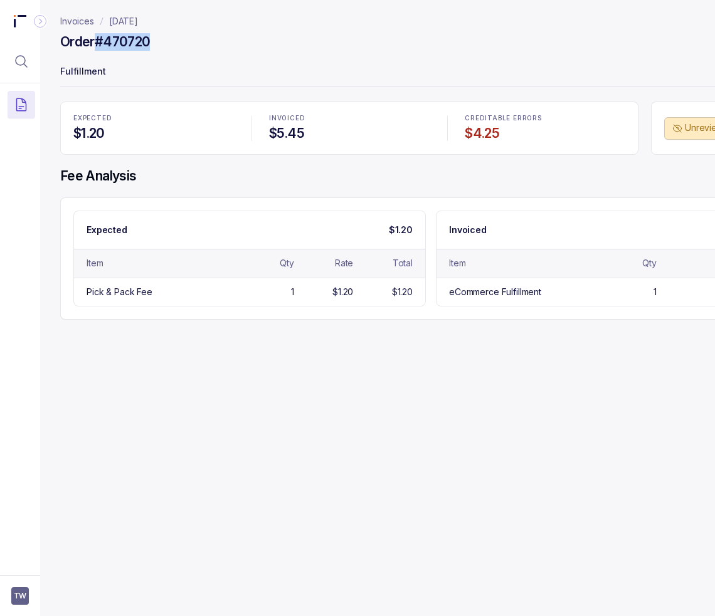
drag, startPoint x: 158, startPoint y: 42, endPoint x: 97, endPoint y: 50, distance: 61.9
click at [97, 50] on div "Order #470720" at bounding box center [430, 44] width 741 height 23
copy h4 "#470720"
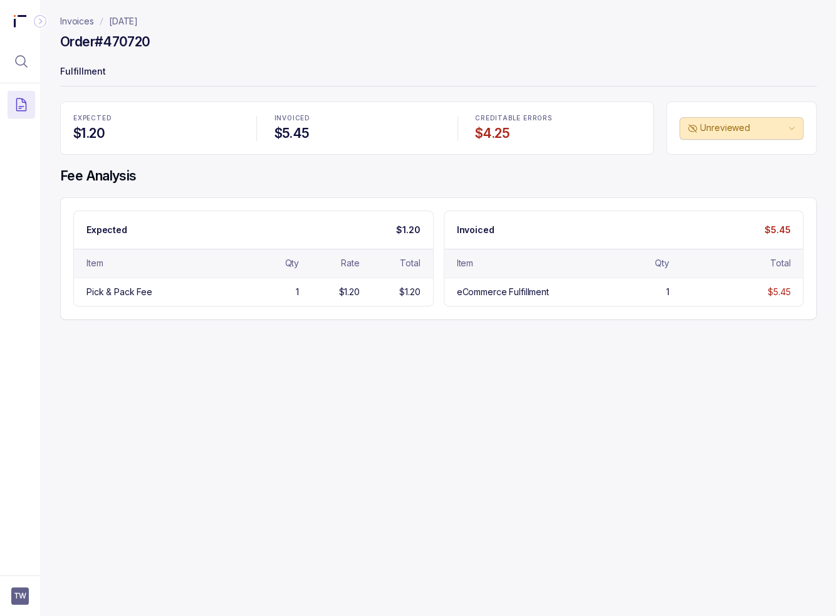
drag, startPoint x: 249, startPoint y: 63, endPoint x: 208, endPoint y: 38, distance: 47.9
click at [248, 61] on p "Fulfillment" at bounding box center [438, 72] width 757 height 25
click at [134, 22] on p "[DATE]" at bounding box center [123, 21] width 29 height 13
click at [71, 18] on p "Invoices" at bounding box center [77, 21] width 34 height 13
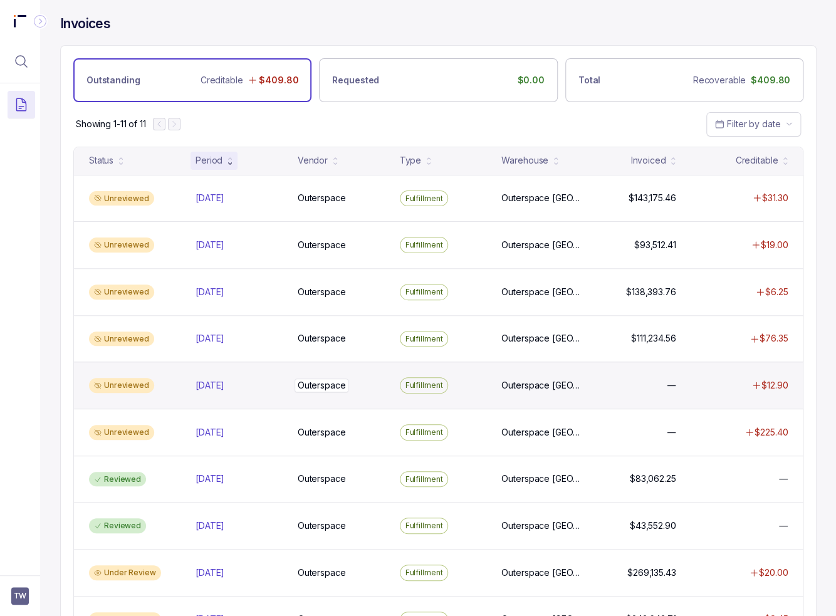
click at [314, 382] on p "Outerspace" at bounding box center [322, 386] width 55 height 14
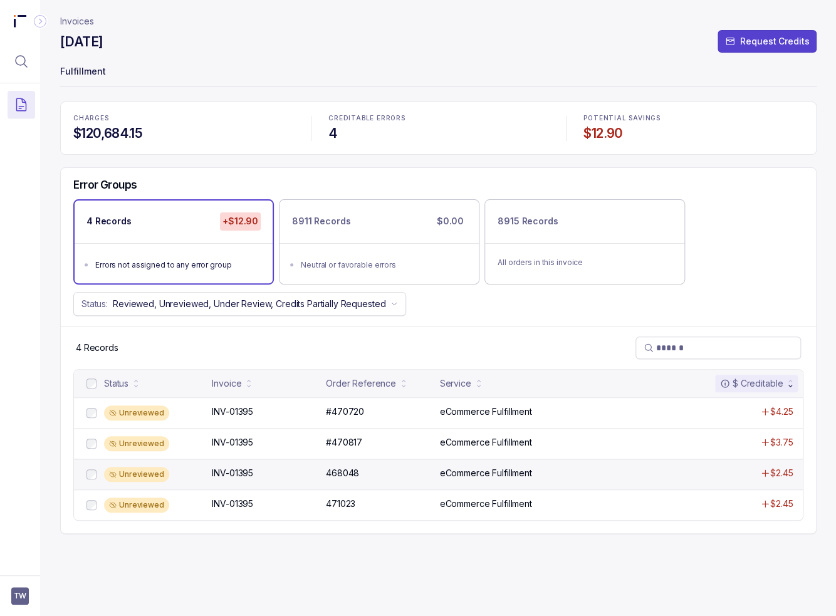
click at [238, 460] on div "Unreviewed INV-01395 INV-01395 468048 468048 eCommerce Fulfillment $2.45" at bounding box center [438, 474] width 729 height 31
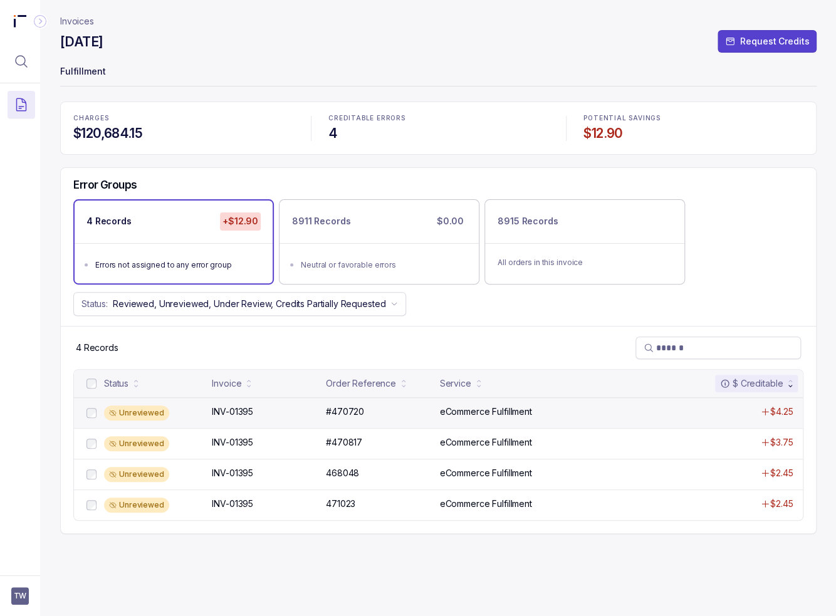
click at [203, 411] on div "Unreviewed" at bounding box center [154, 413] width 100 height 15
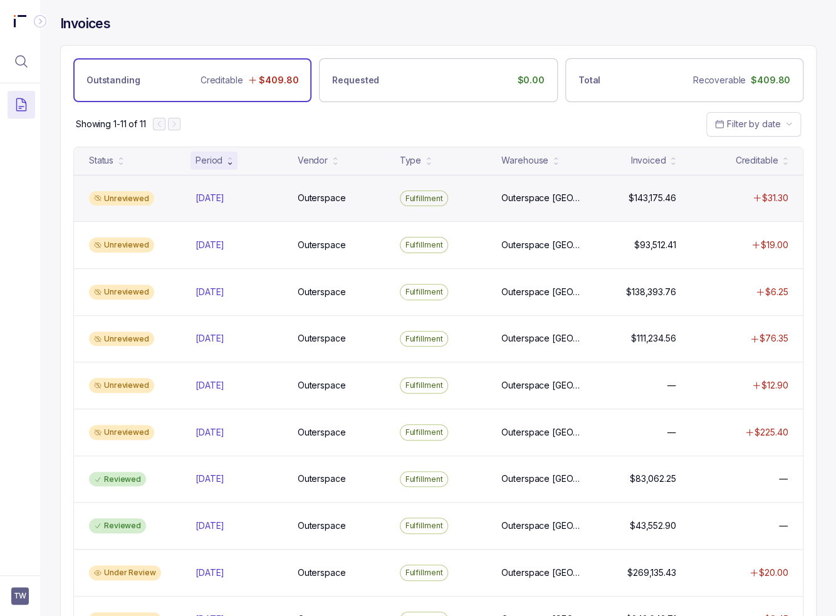
click at [179, 194] on div "Unreviewed" at bounding box center [135, 198] width 102 height 15
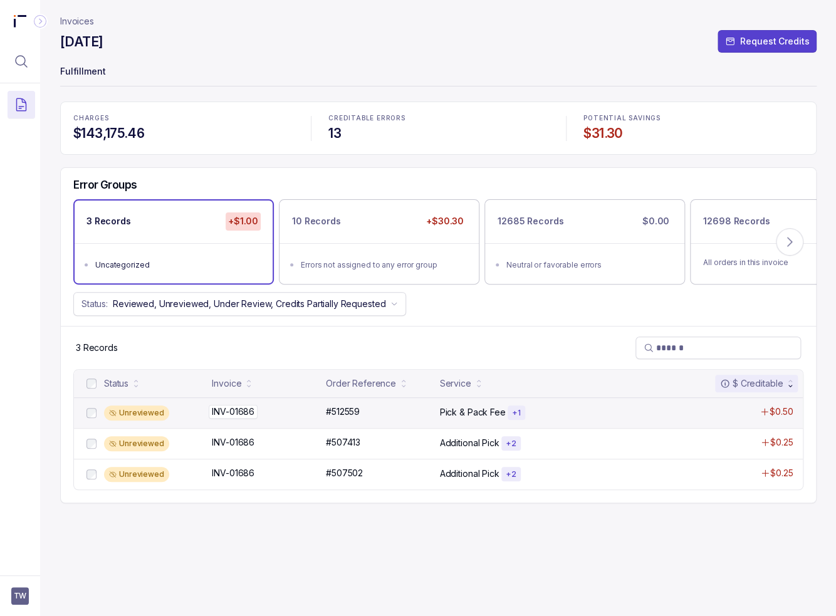
click at [241, 409] on p "INV-01686" at bounding box center [233, 412] width 49 height 14
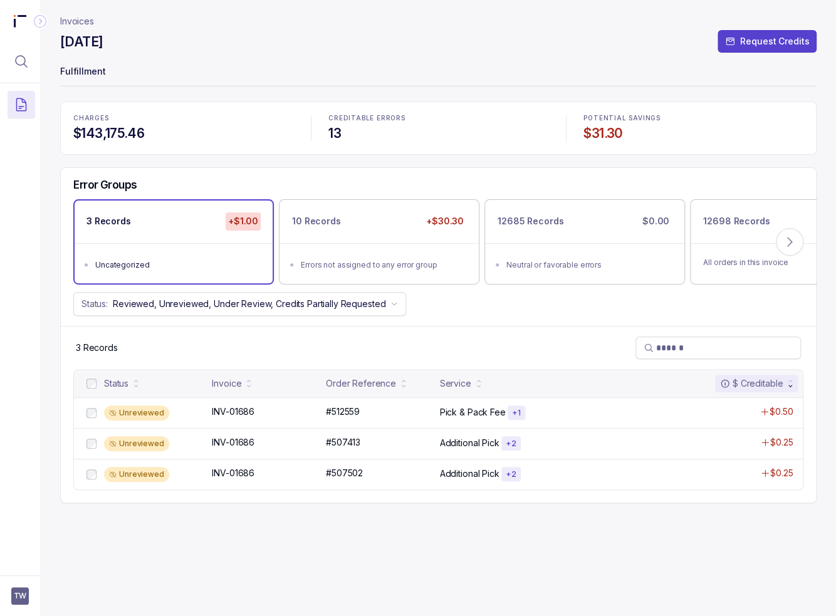
drag, startPoint x: 439, startPoint y: 315, endPoint x: 329, endPoint y: 329, distance: 111.2
click at [439, 315] on div "Status: Reviewed, Unreviewed, Under Review, Credits Partially Requested" at bounding box center [439, 304] width 756 height 24
drag, startPoint x: 402, startPoint y: 46, endPoint x: 303, endPoint y: 117, distance: 121.3
click at [402, 47] on div "[DATE] Request Credits" at bounding box center [438, 44] width 757 height 23
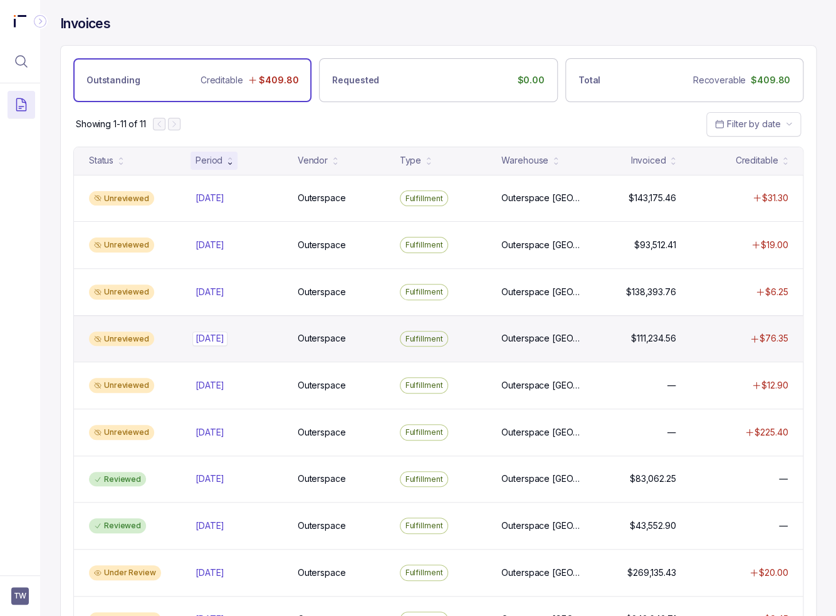
click at [222, 332] on p "[DATE]" at bounding box center [210, 339] width 35 height 14
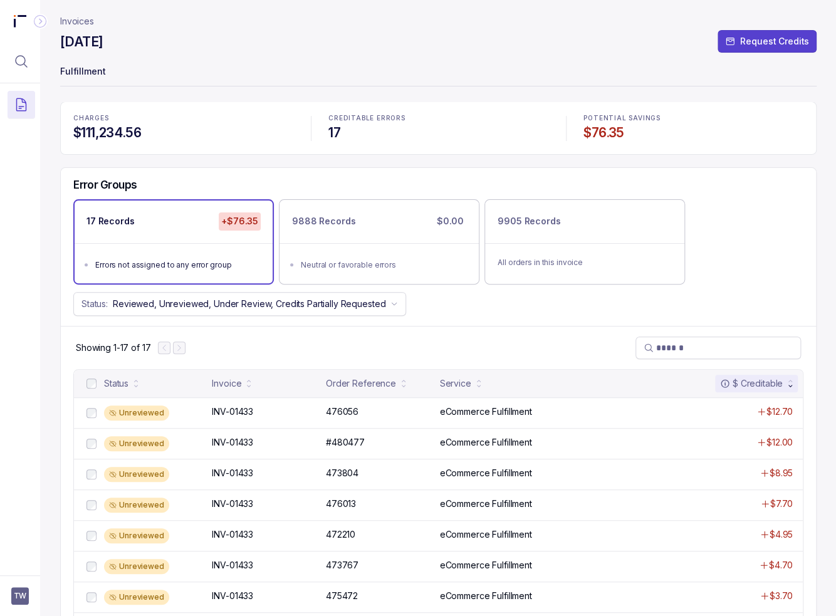
click at [253, 343] on div "Showing 1-17 of 17" at bounding box center [439, 347] width 756 height 43
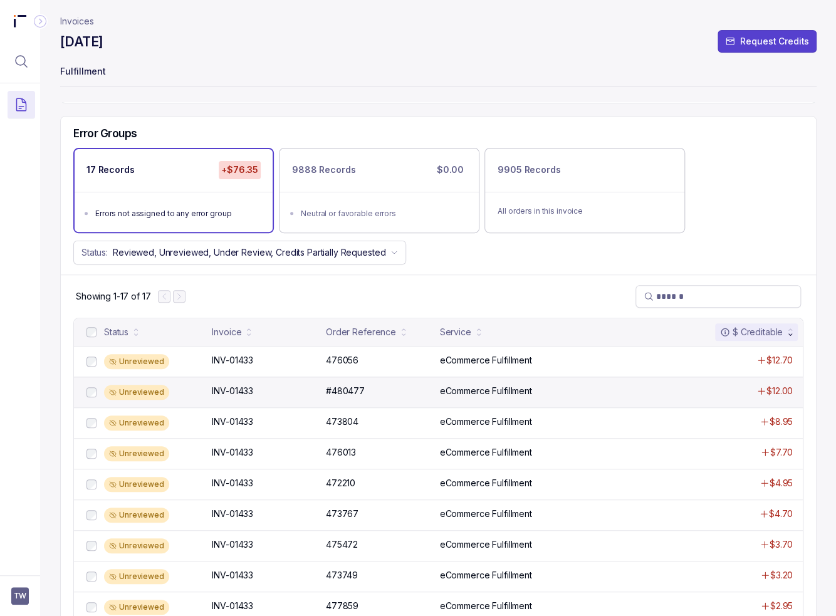
scroll to position [63, 0]
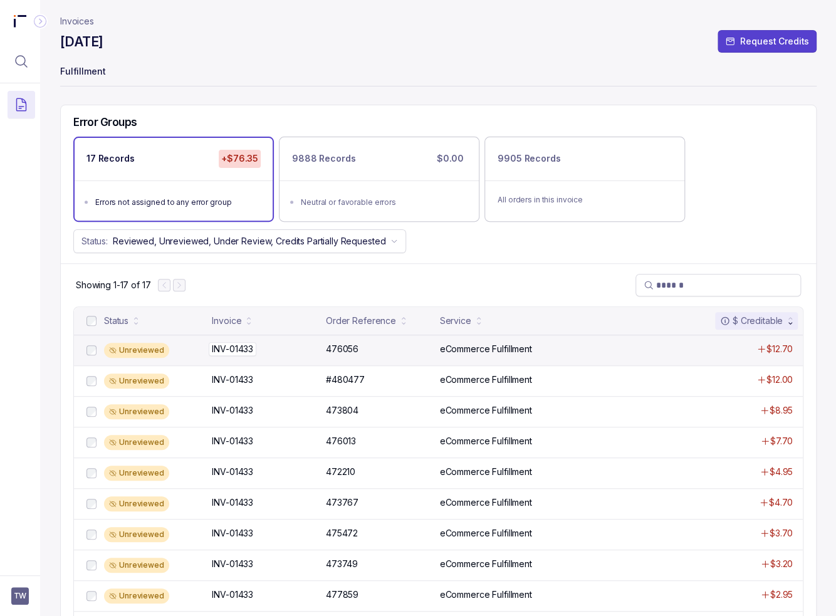
click at [233, 346] on div "INV-01433 INV-01433" at bounding box center [232, 349] width 41 height 13
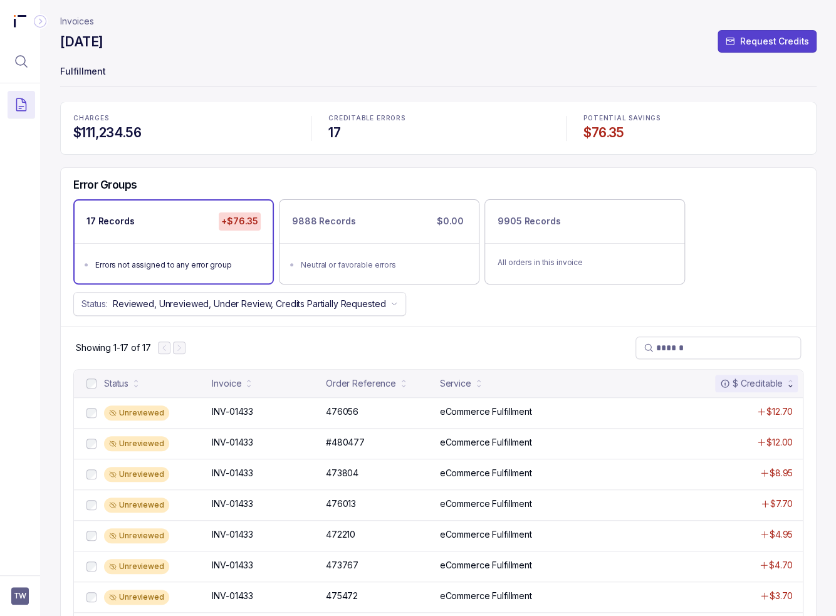
click at [57, 300] on div "Invoices [DATE] Request Credits Fulfillment CHARGES $111,234.56 CREDITABLE ERRO…" at bounding box center [433, 308] width 787 height 616
click at [62, 285] on div "Error Groups 17 Records +$76.35 Errors not assigned to any error group 9888 Rec…" at bounding box center [439, 247] width 756 height 158
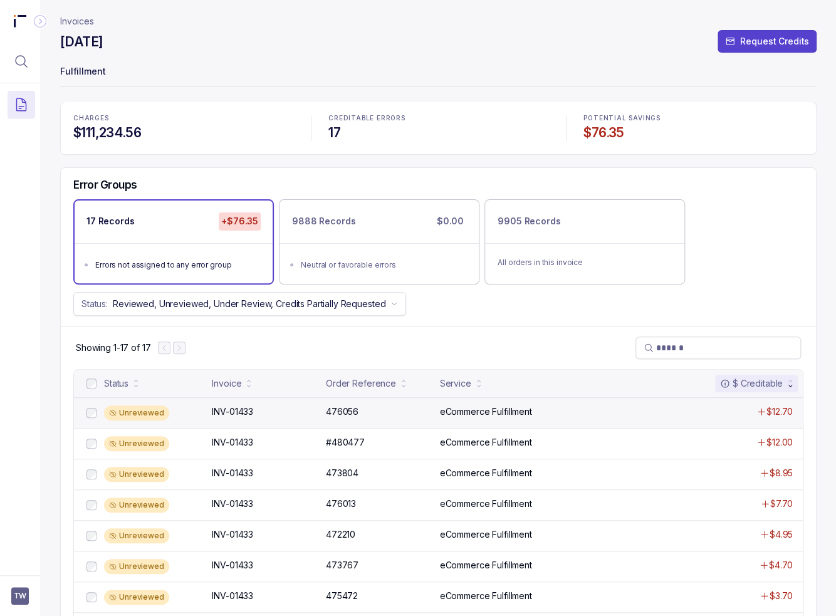
click at [187, 409] on div "Unreviewed" at bounding box center [154, 413] width 100 height 15
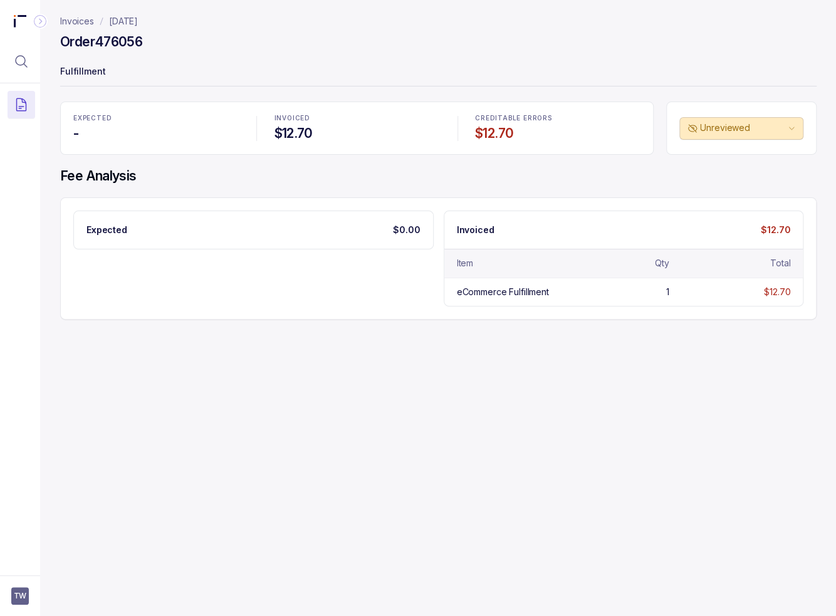
drag, startPoint x: 340, startPoint y: 170, endPoint x: 311, endPoint y: 212, distance: 51.3
click at [340, 170] on h4 "Fee Analysis" at bounding box center [438, 176] width 757 height 18
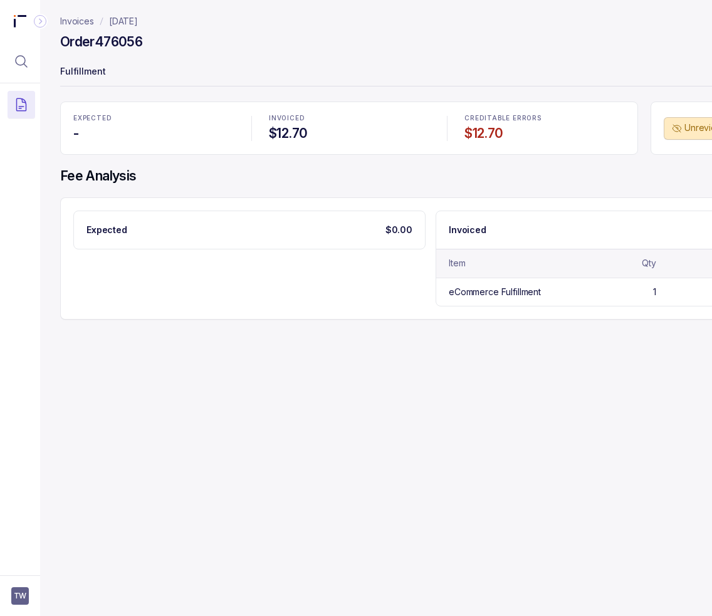
click at [450, 47] on div "Order 476056" at bounding box center [430, 44] width 741 height 23
click at [14, 61] on icon "Menu Icon Button MagnifyingGlassIcon" at bounding box center [21, 61] width 15 height 15
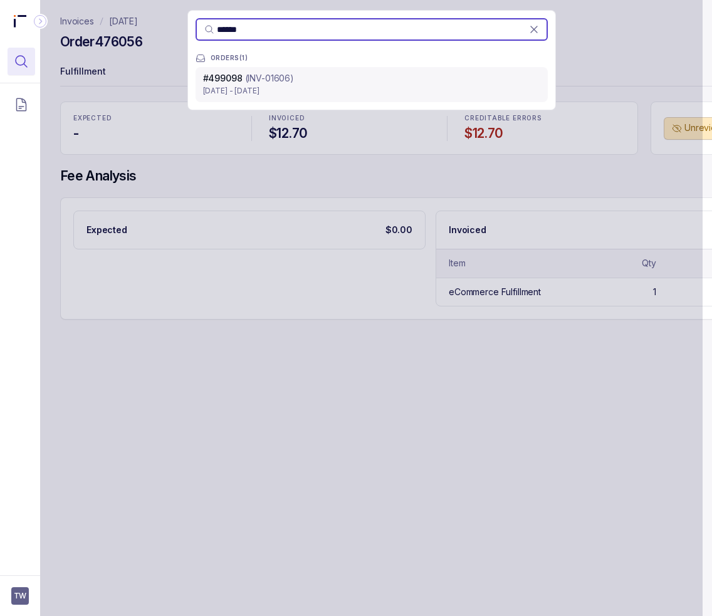
type input "******"
click at [305, 87] on p "[DATE] - [DATE]" at bounding box center [371, 91] width 337 height 13
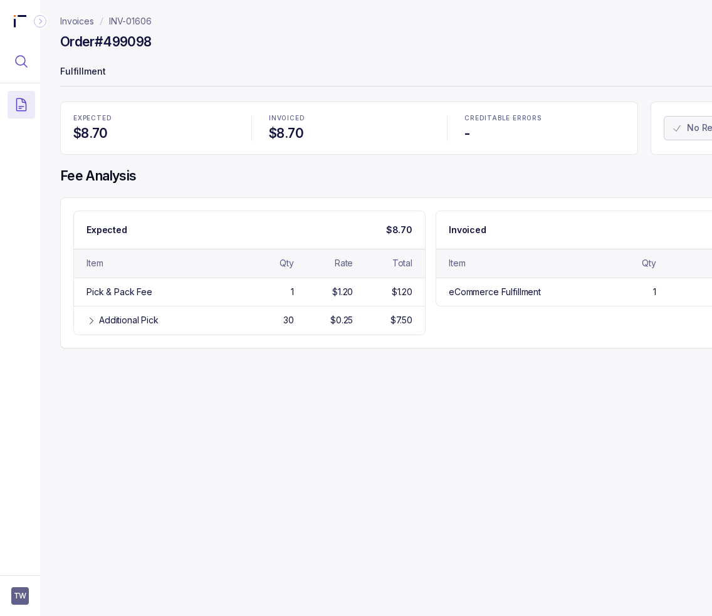
click at [9, 63] on button "Menu Icon Button MagnifyingGlassIcon" at bounding box center [22, 62] width 28 height 28
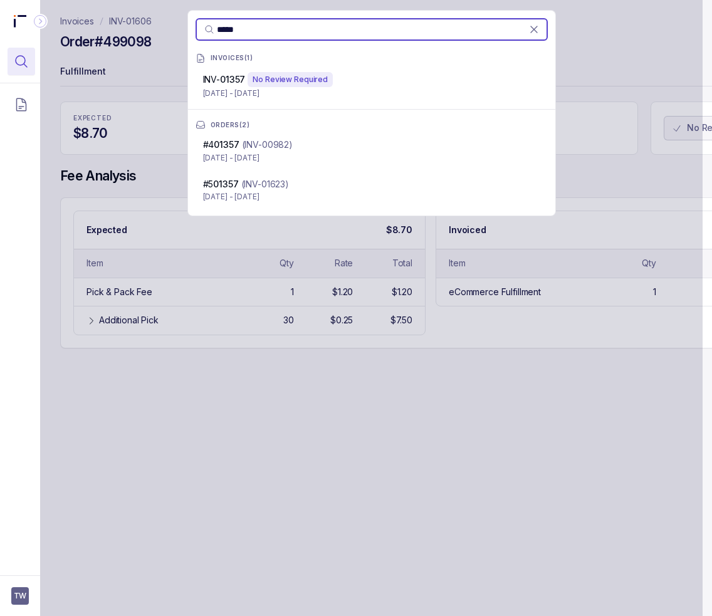
type input "*****"
click at [256, 91] on p "[DATE] - [DATE]" at bounding box center [371, 93] width 337 height 13
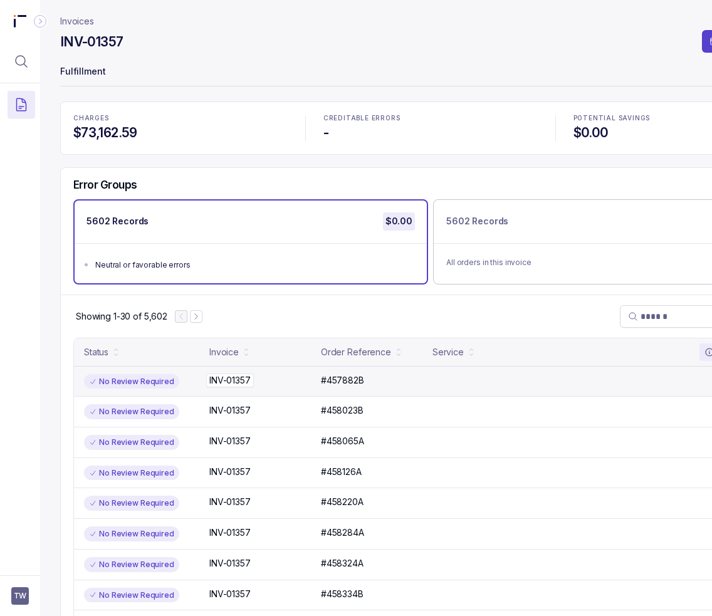
click at [269, 376] on div "INV-01357 INV-01357" at bounding box center [261, 380] width 104 height 13
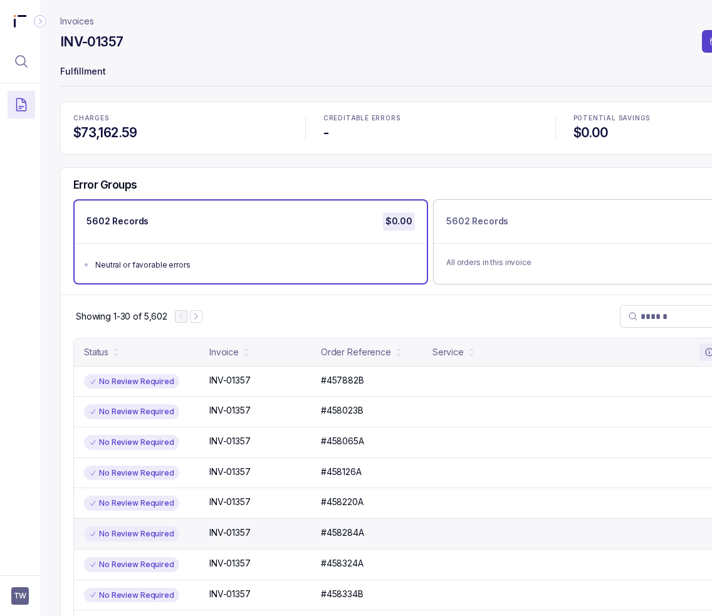
click at [263, 537] on div "No Review Required INV-01357 INV-01357 #458284A #458284A —" at bounding box center [431, 534] width 714 height 31
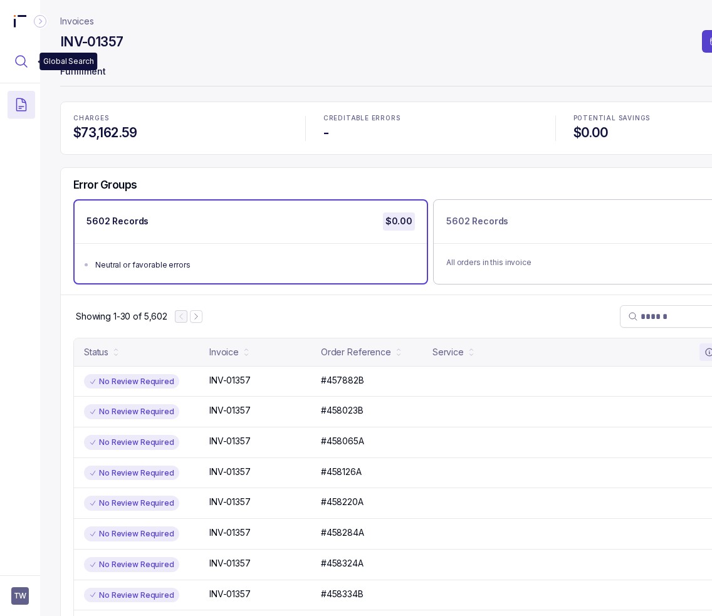
click at [24, 64] on icon "Menu Icon Button MagnifyingGlassIcon" at bounding box center [21, 61] width 11 height 11
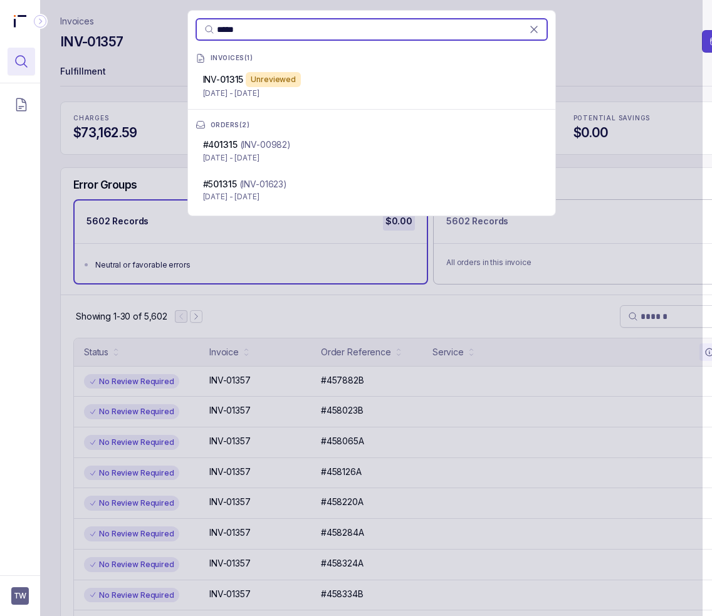
type input "*****"
click at [269, 93] on p "[DATE] - [DATE]" at bounding box center [371, 93] width 337 height 13
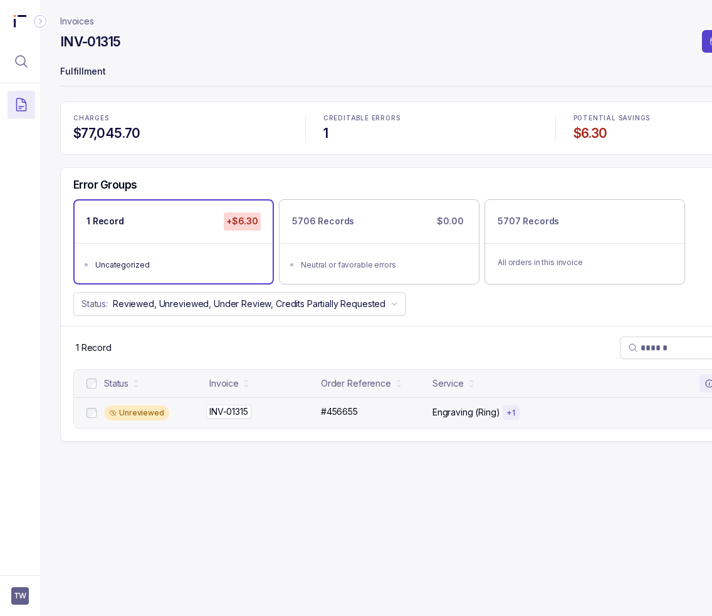
click at [240, 410] on p "INV-01315" at bounding box center [228, 412] width 45 height 14
click at [211, 406] on p "INV-01315" at bounding box center [228, 412] width 39 height 13
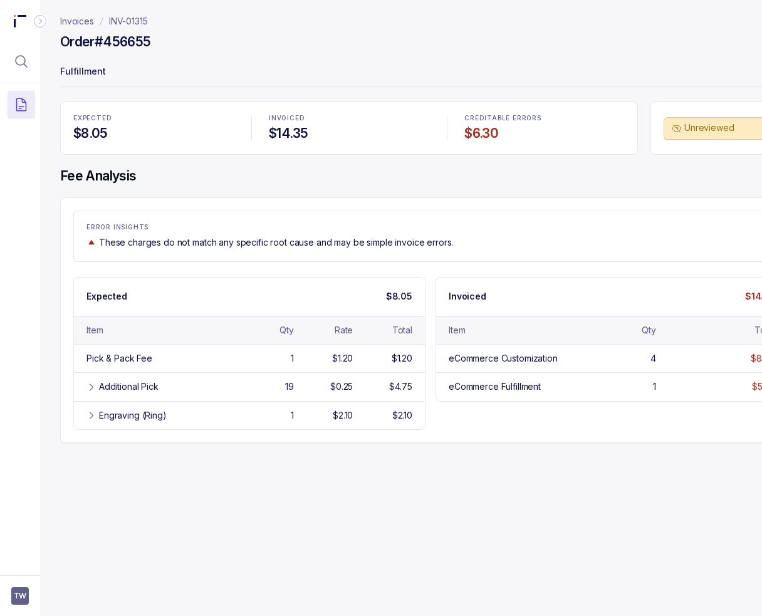
click at [163, 226] on p "ERROR INSIGHTS" at bounding box center [431, 228] width 688 height 8
drag, startPoint x: 139, startPoint y: 269, endPoint x: 140, endPoint y: 263, distance: 6.3
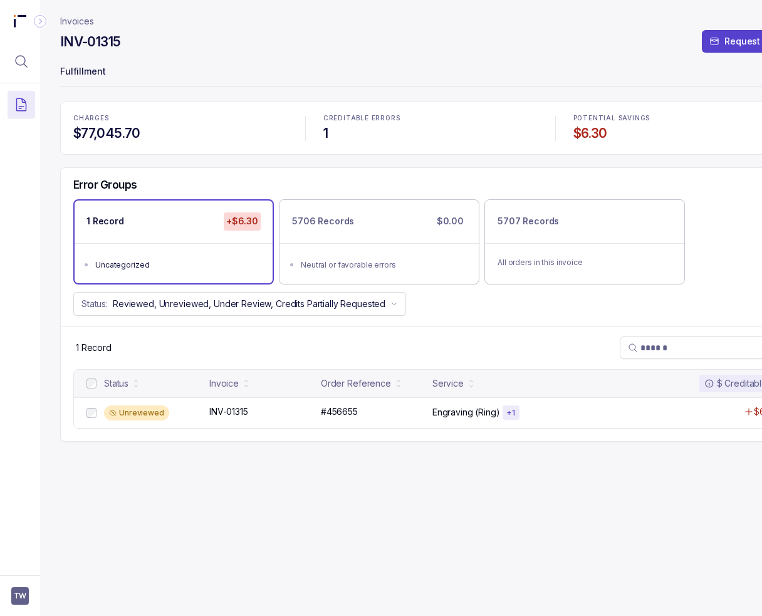
click at [266, 152] on div "CHARGES $77,045.70 CREDITABLE ERRORS 1 POTENTIAL SAVINGS $6.30" at bounding box center [430, 128] width 741 height 53
click at [88, 21] on p "Invoices" at bounding box center [77, 21] width 34 height 13
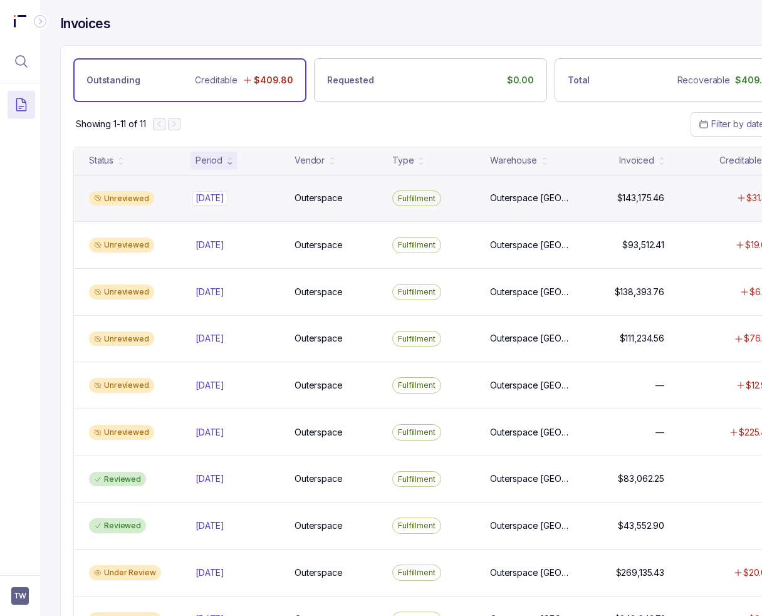
click at [243, 193] on div "[DATE] [DATE]" at bounding box center [238, 198] width 84 height 13
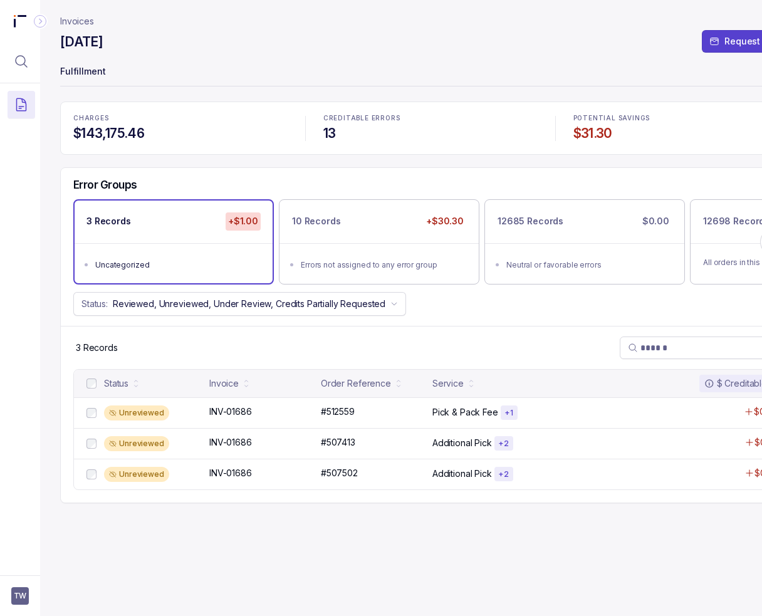
click at [248, 165] on div "CHARGES $143,175.46 CREDITABLE ERRORS 13 POTENTIAL SAVINGS $31.30 Error Groups …" at bounding box center [430, 303] width 741 height 402
click at [445, 564] on div "Invoices [DATE] Request Credits Fulfillment CHARGES $143,175.46 CREDITABLE ERRO…" at bounding box center [430, 308] width 741 height 616
click at [364, 552] on div "Invoices [DATE] Request Credits Fulfillment CHARGES $143,175.46 CREDITABLE ERRO…" at bounding box center [430, 308] width 741 height 616
click at [309, 70] on p "Fulfillment" at bounding box center [430, 72] width 741 height 25
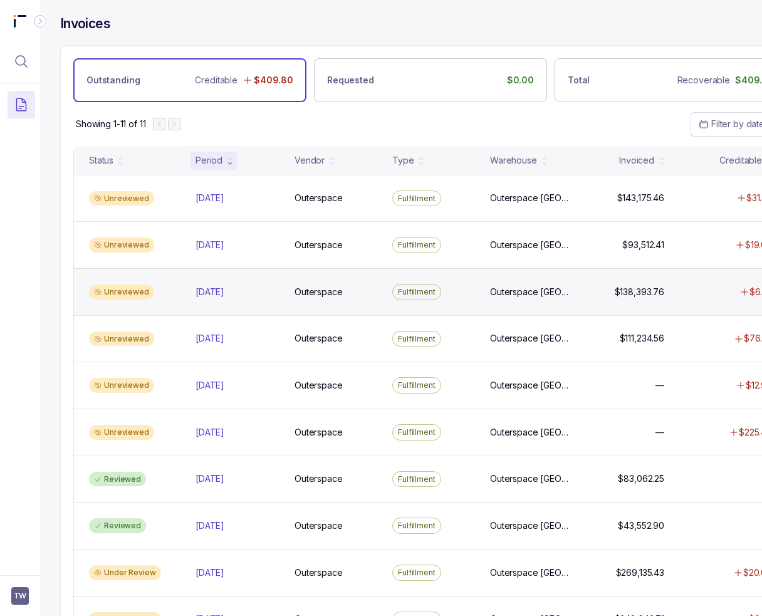
click at [224, 309] on div "Unreviewed [DATE] [DATE] Outerspace Outerspace Fulfillment [GEOGRAPHIC_DATA] [G…" at bounding box center [431, 291] width 714 height 47
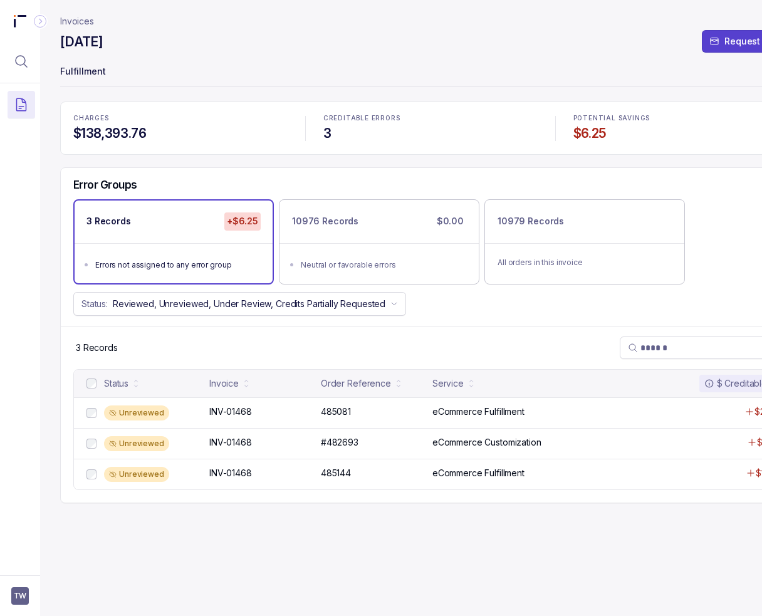
drag, startPoint x: 68, startPoint y: 19, endPoint x: 88, endPoint y: 31, distance: 23.3
click at [68, 19] on p "Invoices" at bounding box center [77, 21] width 34 height 13
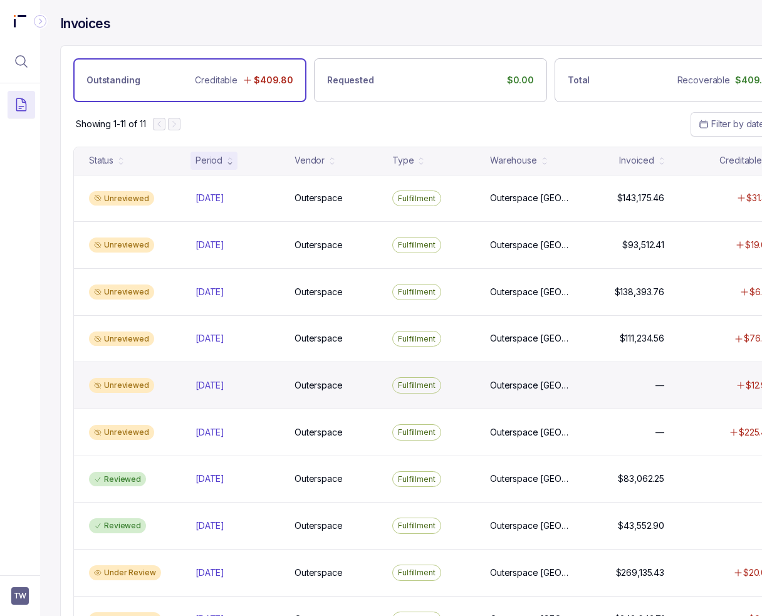
click at [242, 390] on div "Unreviewed [DATE] [DATE] Outerspace Outerspace Fulfillment [GEOGRAPHIC_DATA] [G…" at bounding box center [431, 385] width 714 height 47
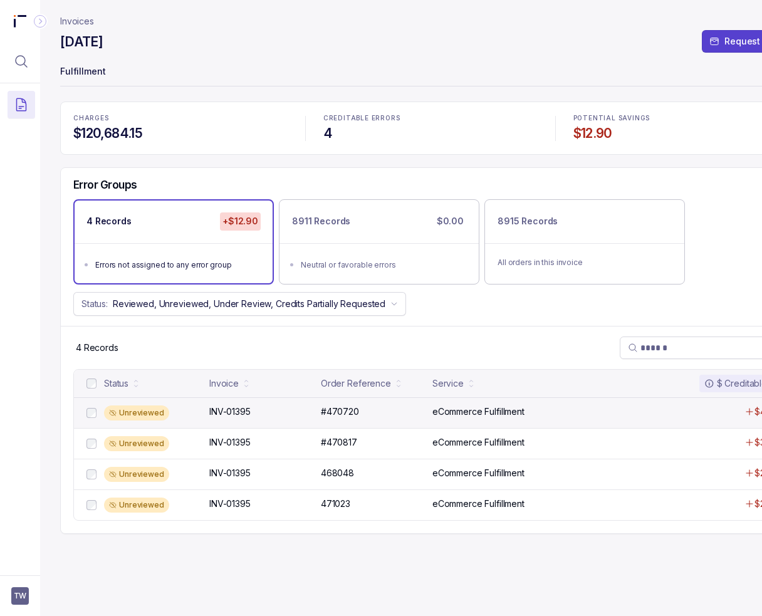
click at [231, 422] on div "Unreviewed INV-01395 INV-01395 #470720 #470720 eCommerce Fulfillment $4.25" at bounding box center [431, 413] width 714 height 31
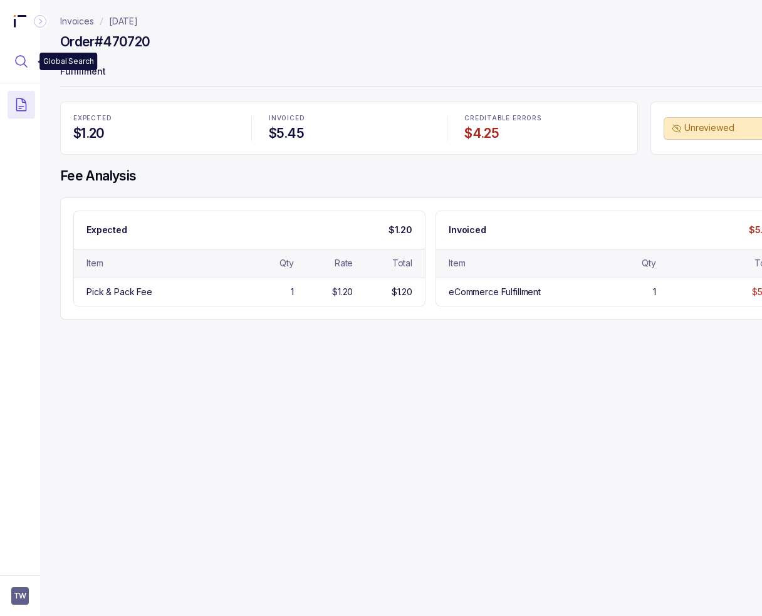
click at [31, 64] on button "Menu Icon Button MagnifyingGlassIcon" at bounding box center [22, 62] width 28 height 28
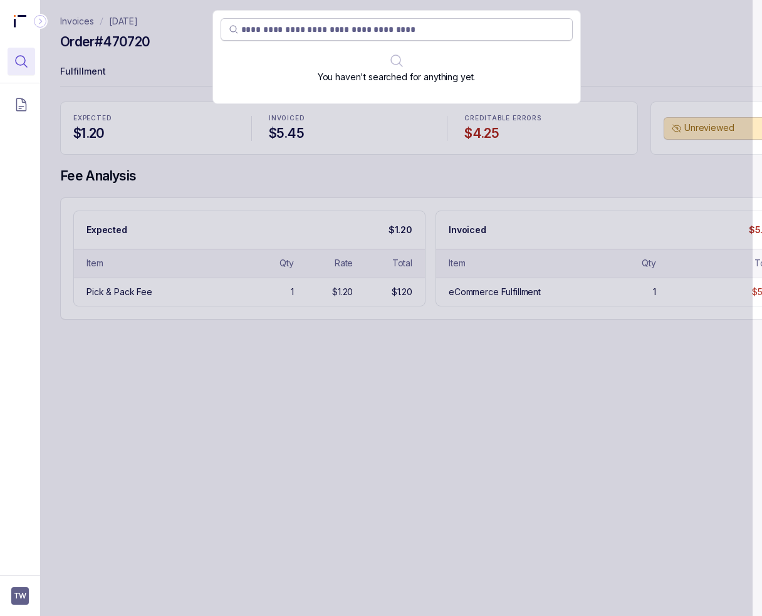
click at [242, 28] on input "search" at bounding box center [403, 29] width 324 height 13
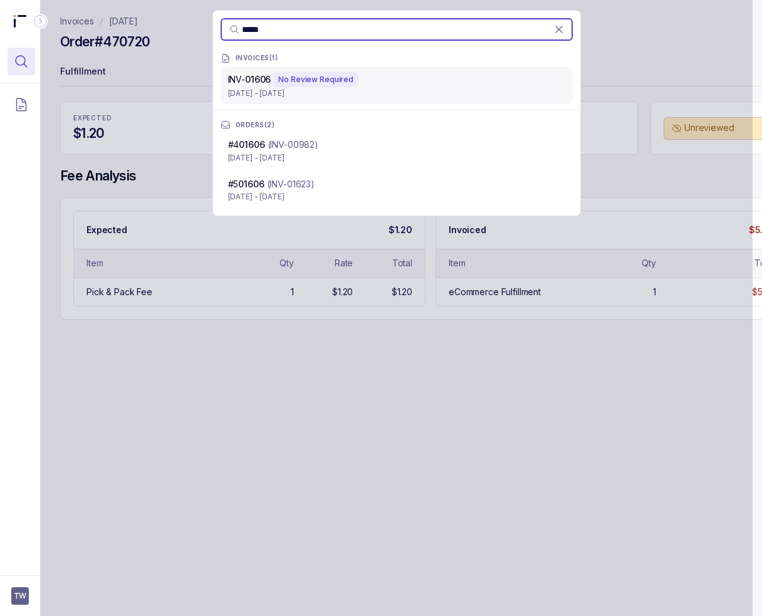
type input "*****"
click at [392, 85] on div "INV- 01606 No Review Required" at bounding box center [396, 79] width 337 height 15
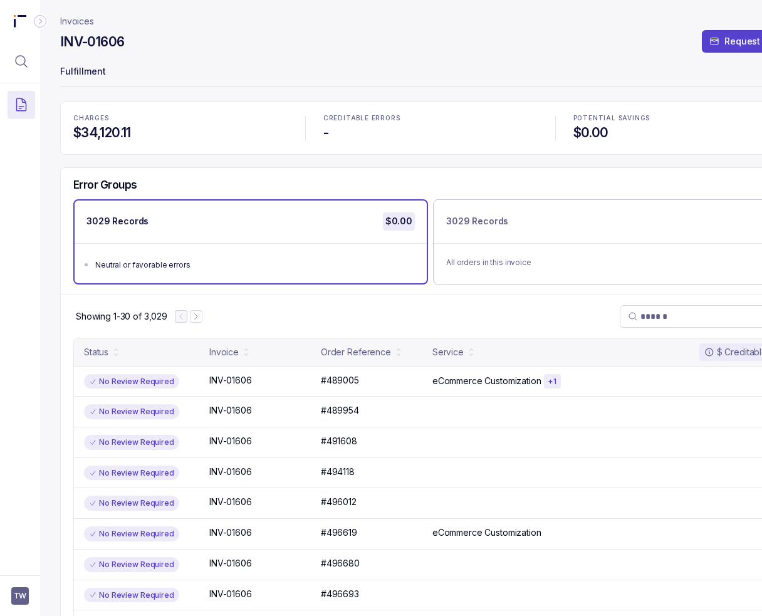
click at [234, 177] on div "Error Groups 3029 Records $0.00 Neutral or favorable errors 3029 Records All or…" at bounding box center [431, 231] width 740 height 127
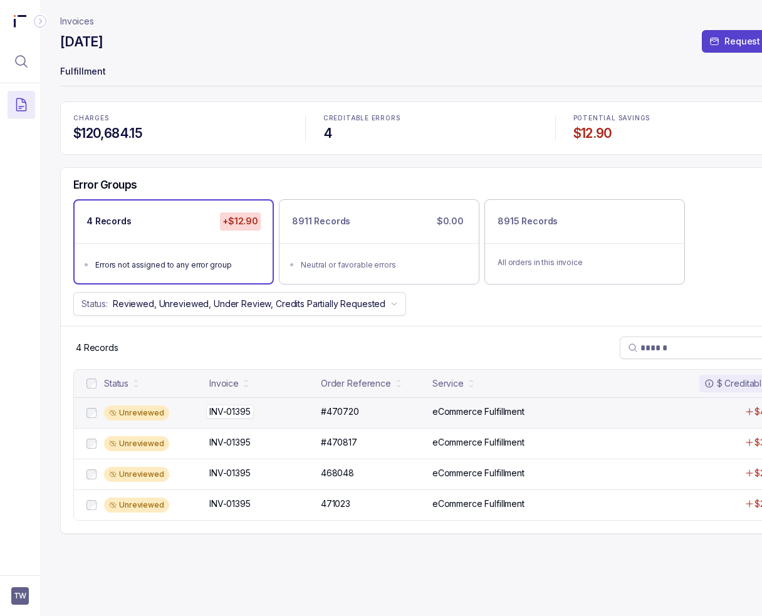
click at [269, 411] on div "INV-01395 INV-01395" at bounding box center [261, 412] width 104 height 13
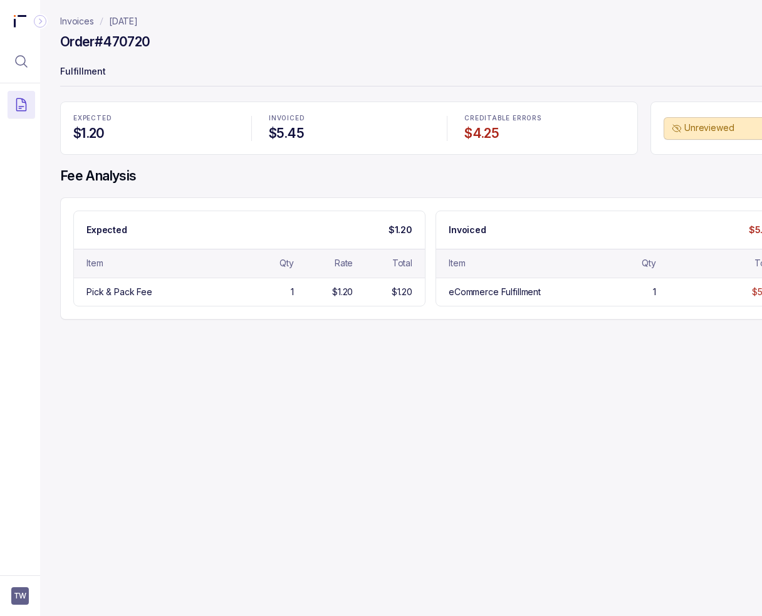
drag, startPoint x: 172, startPoint y: 321, endPoint x: 177, endPoint y: 333, distance: 12.7
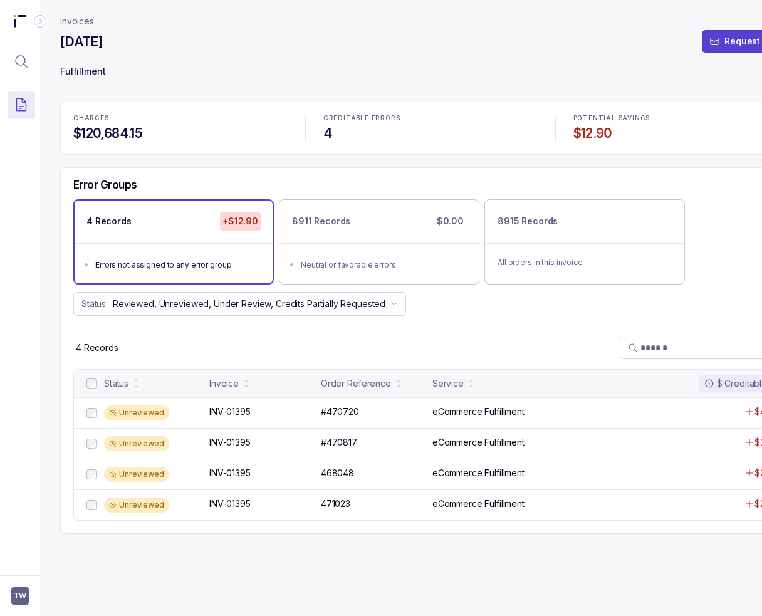
click at [233, 456] on div "Unreviewed INV-01395 INV-01395 #470817 #470817 eCommerce Fulfillment $3.75" at bounding box center [431, 443] width 714 height 31
click at [236, 499] on p "INV-01395" at bounding box center [230, 504] width 48 height 14
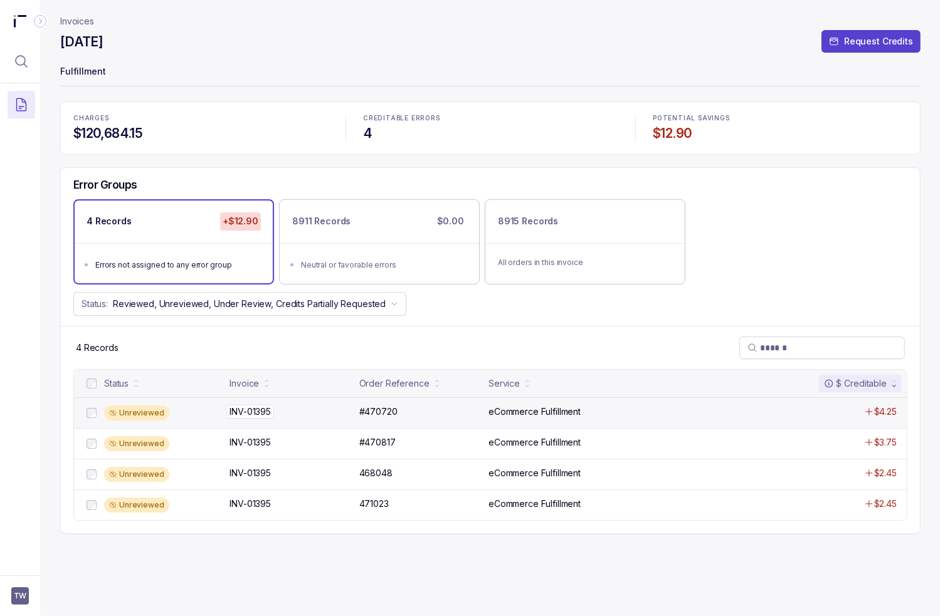
click at [334, 406] on div "INV-01395 INV-01395" at bounding box center [290, 412] width 122 height 13
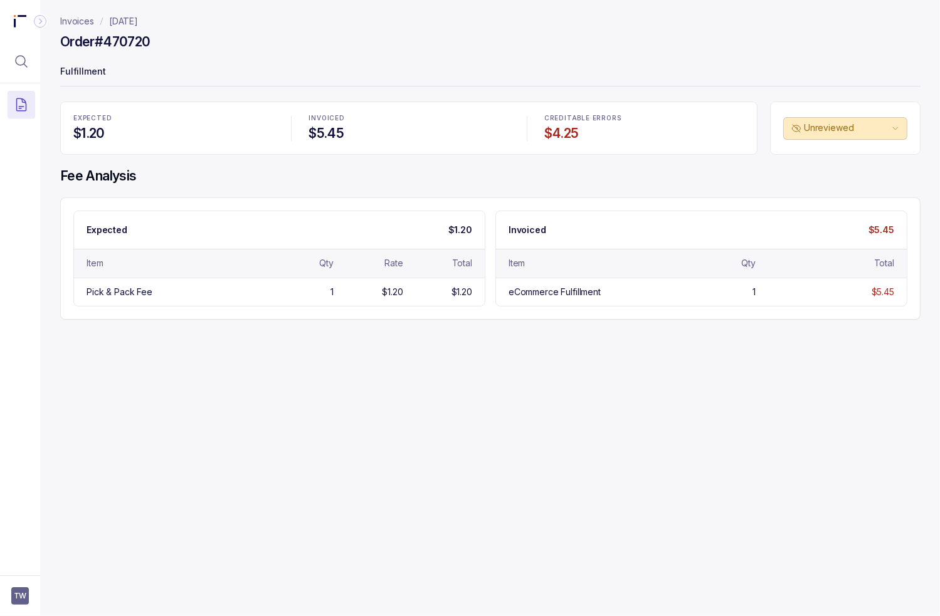
drag, startPoint x: 467, startPoint y: 444, endPoint x: 431, endPoint y: 449, distance: 36.1
click at [467, 444] on div "Invoices [DATE] Order #470720 Fulfillment EXPECTED $1.20 INVOICED $5.45 CREDITA…" at bounding box center [485, 308] width 890 height 616
click at [120, 359] on div "Invoices [DATE] Order #470720 Fulfillment EXPECTED $1.20 INVOICED $5.45 CREDITA…" at bounding box center [485, 308] width 890 height 616
click at [319, 55] on div "Order #470720" at bounding box center [490, 44] width 860 height 23
click at [26, 65] on icon "Menu Icon Button MagnifyingGlassIcon" at bounding box center [21, 61] width 15 height 15
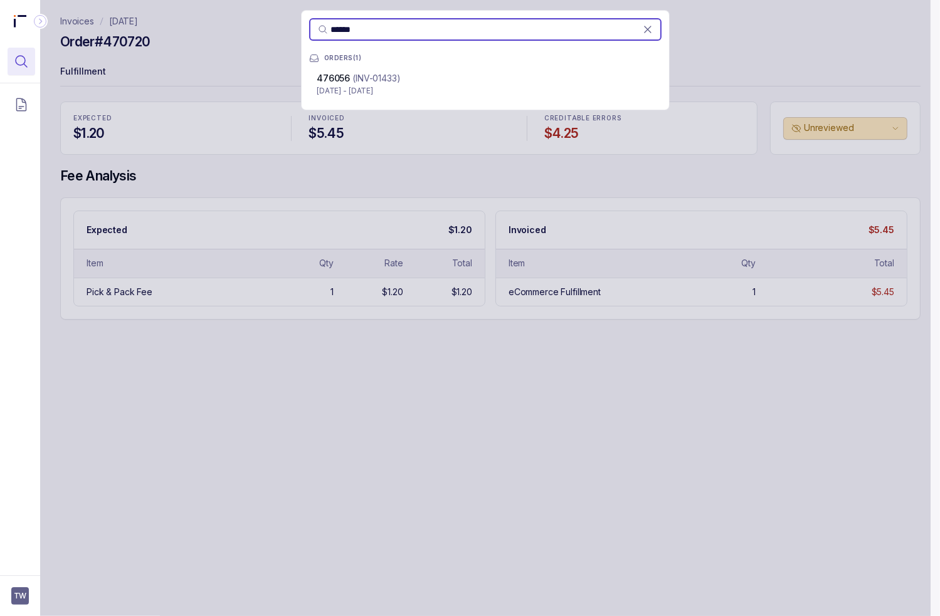
type input "******"
click at [419, 94] on p "[DATE] - [DATE]" at bounding box center [485, 91] width 337 height 13
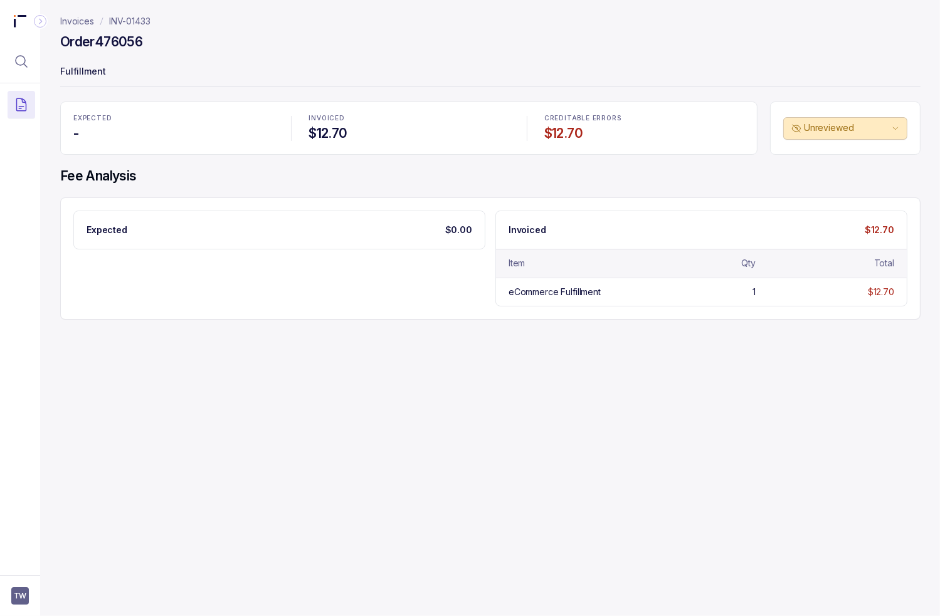
drag, startPoint x: 469, startPoint y: 44, endPoint x: 463, endPoint y: 48, distance: 7.7
click at [469, 44] on div "Order 476056" at bounding box center [490, 44] width 860 height 23
click at [14, 586] on aside "TW" at bounding box center [20, 596] width 40 height 41
click at [24, 596] on span "TW" at bounding box center [20, 597] width 18 height 18
click at [31, 568] on p "Logout" at bounding box center [83, 569] width 104 height 13
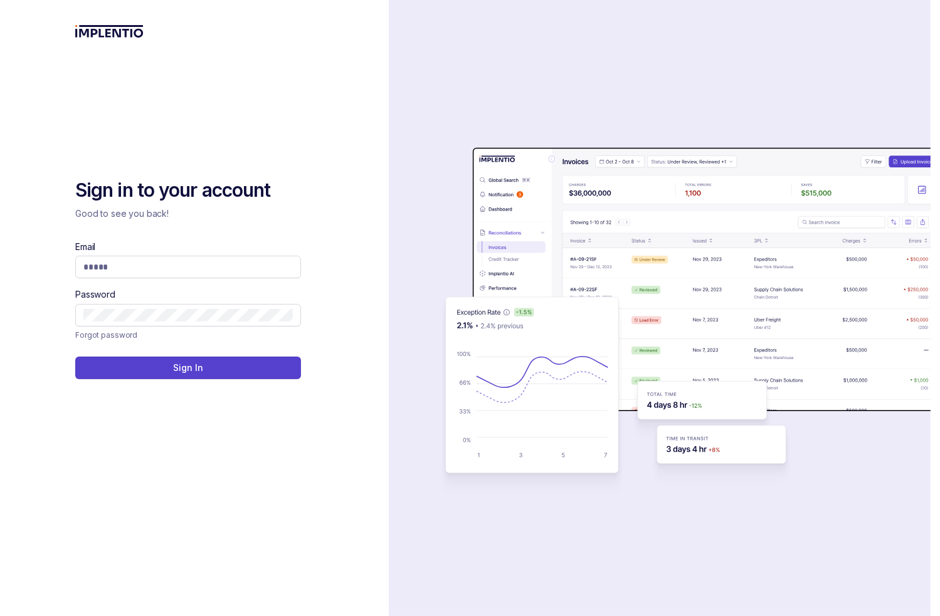
click at [135, 108] on div "Sign in to your account Good to see you back! Email Password Forgot password Si…" at bounding box center [194, 308] width 238 height 616
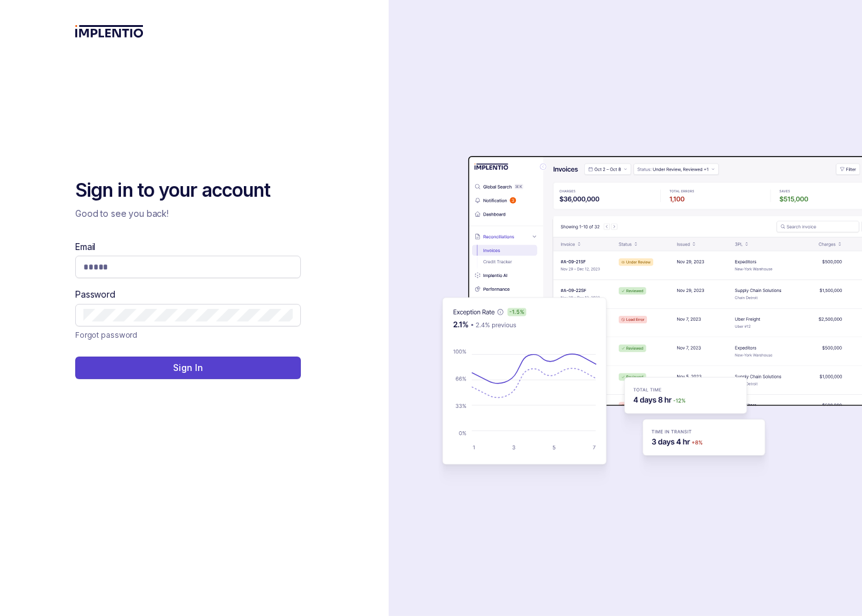
click at [58, 211] on div "Sign in to your account Good to see you back! Email Password Forgot password Si…" at bounding box center [194, 308] width 389 height 616
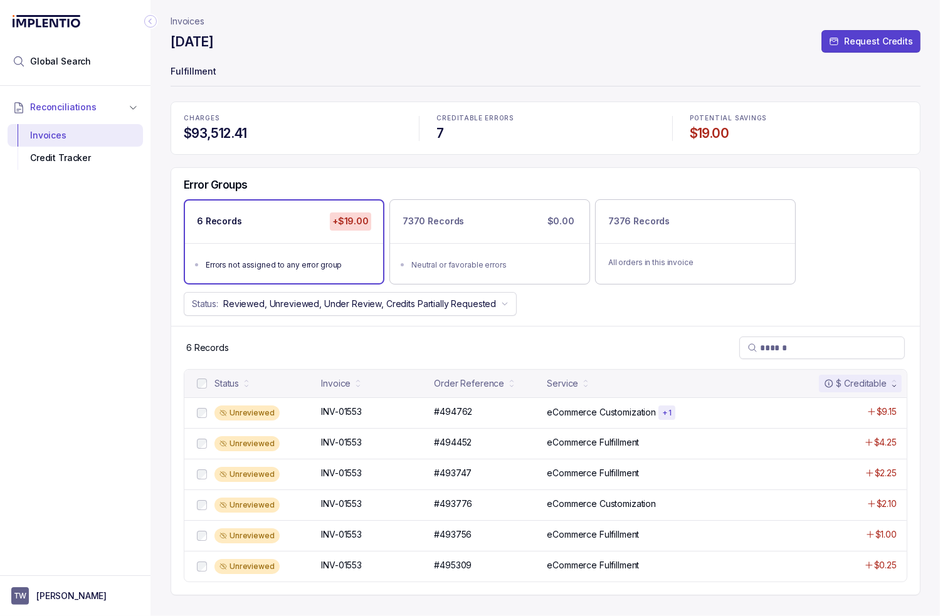
click at [581, 307] on div "Status: Reviewed, Unreviewed, Under Review, Credits Partially Requested" at bounding box center [545, 304] width 749 height 24
click at [414, 412] on div "INV-01553 INV-01553" at bounding box center [373, 412] width 105 height 13
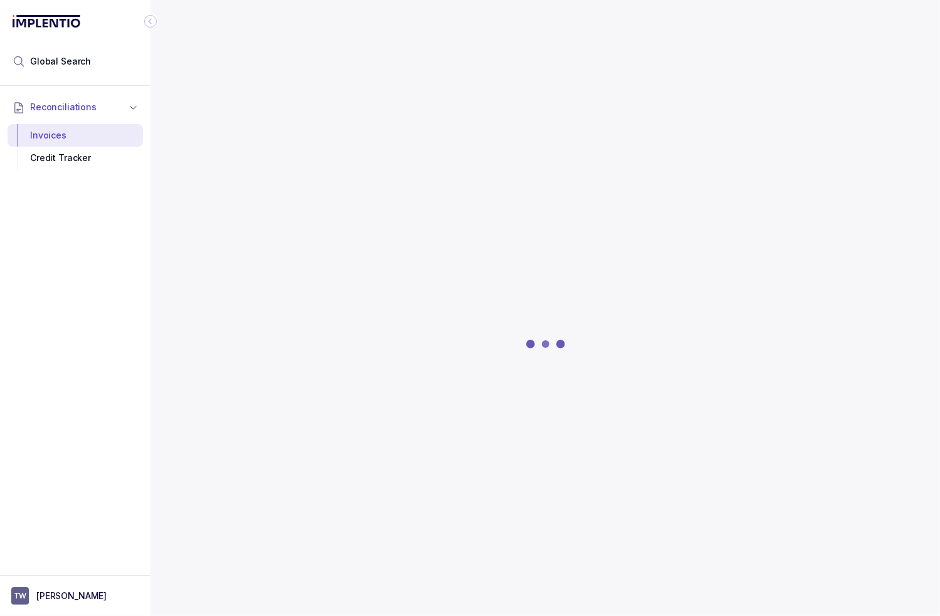
click at [149, 19] on icon "Collapse Icon" at bounding box center [150, 21] width 13 height 13
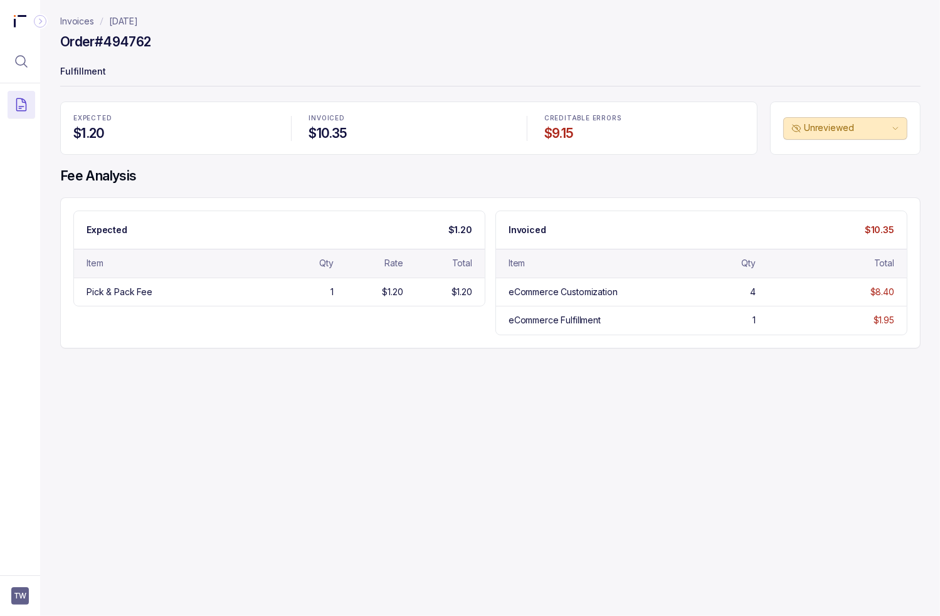
click at [517, 418] on div "Invoices August 2025 Order #494762 Fulfillment EXPECTED $1.20 INVOICED $10.35 C…" at bounding box center [485, 308] width 890 height 616
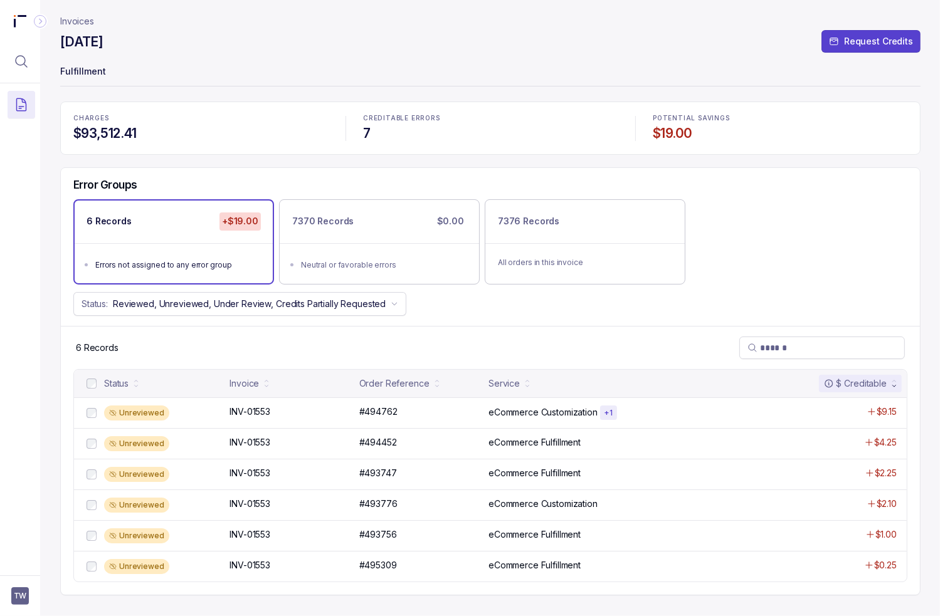
click at [243, 149] on div "CHARGES $93,512.41 CREDITABLE ERRORS 7 POTENTIAL SAVINGS $19.00" at bounding box center [490, 128] width 860 height 53
